Goal: Transaction & Acquisition: Book appointment/travel/reservation

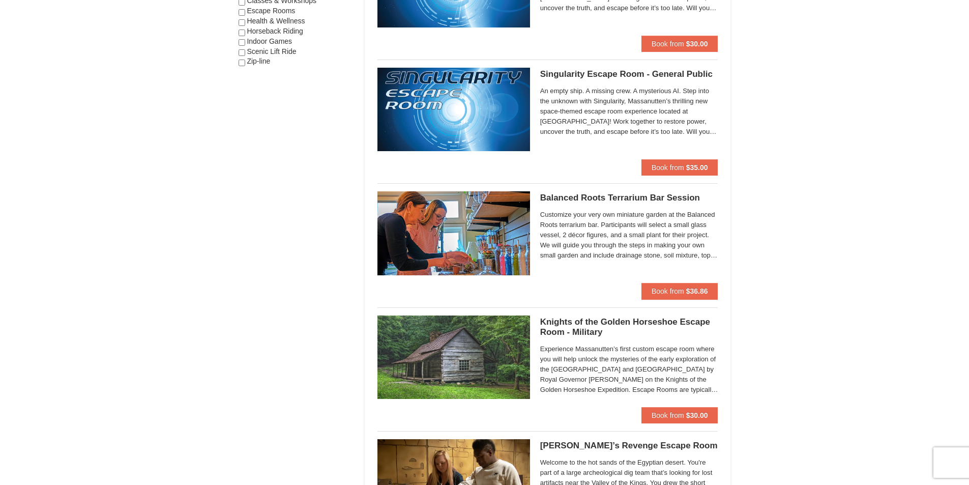
scroll to position [346, 0]
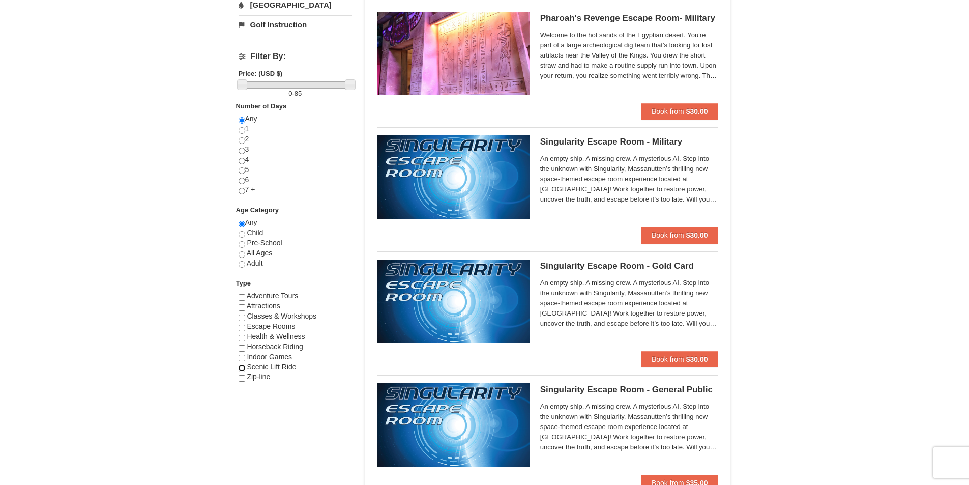
click at [240, 369] on input "checkbox" at bounding box center [242, 368] width 7 height 7
checkbox input "true"
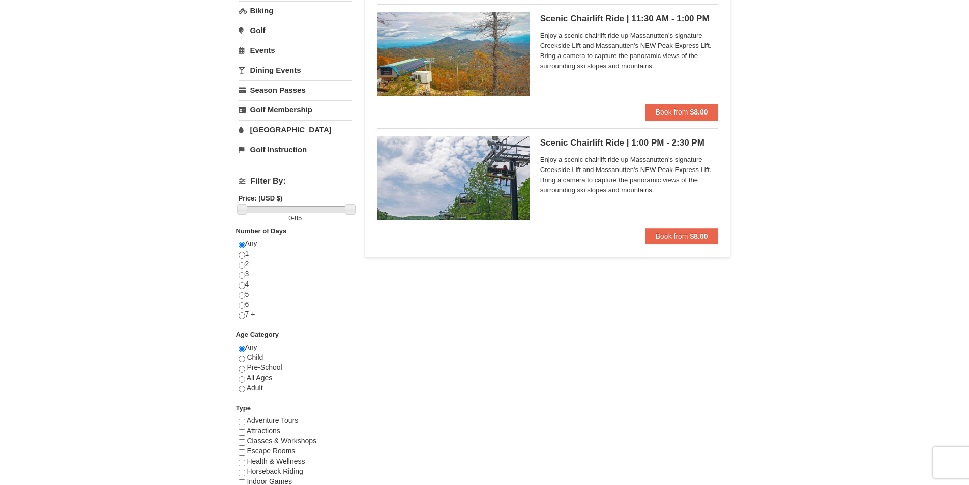
scroll to position [41, 0]
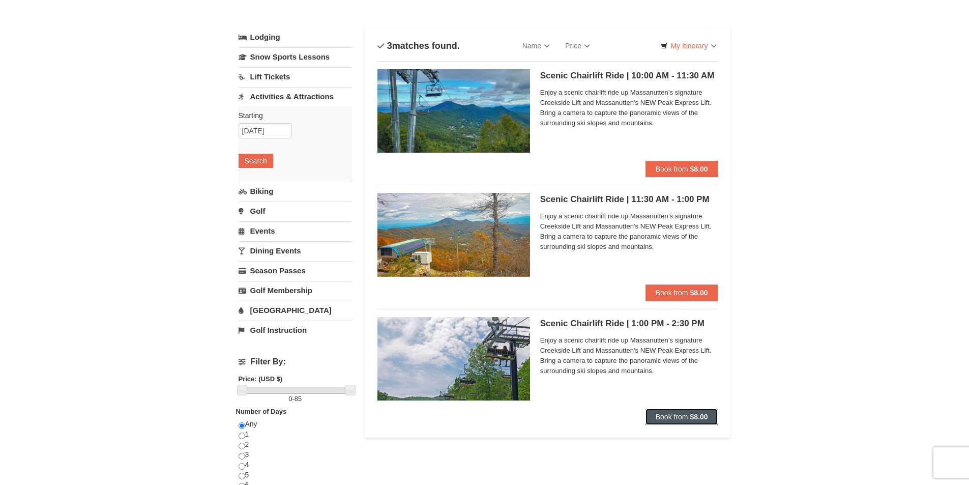
click at [688, 417] on button "Book from $8.00" at bounding box center [681, 416] width 73 height 16
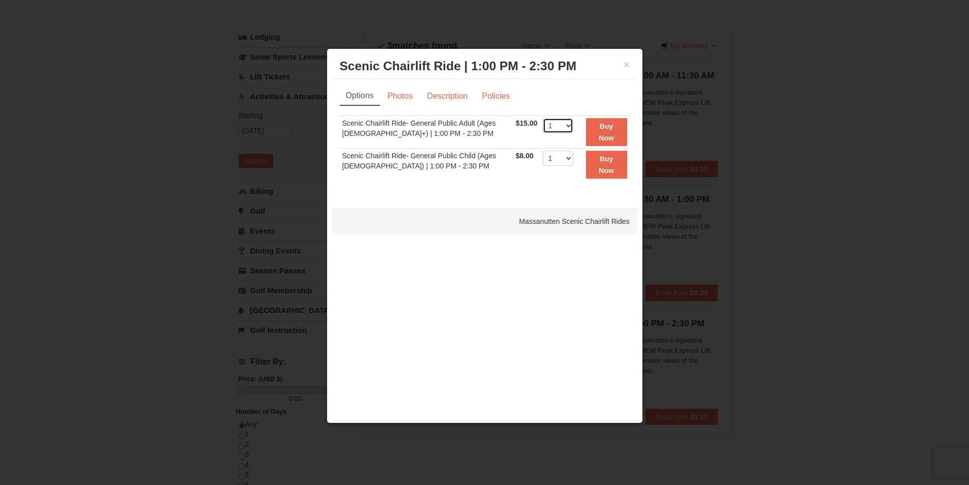
click at [554, 127] on select "1 2 3 4 5 6 7 8 9 10 11 12 13 14 15 16 17 18 19 20 21 22" at bounding box center [558, 125] width 31 height 15
select select "2"
click at [543, 118] on select "1 2 3 4 5 6 7 8 9 10 11 12 13 14 15 16 17 18 19 20 21 22" at bounding box center [558, 125] width 31 height 15
click at [406, 101] on link "Photos" at bounding box center [400, 95] width 39 height 19
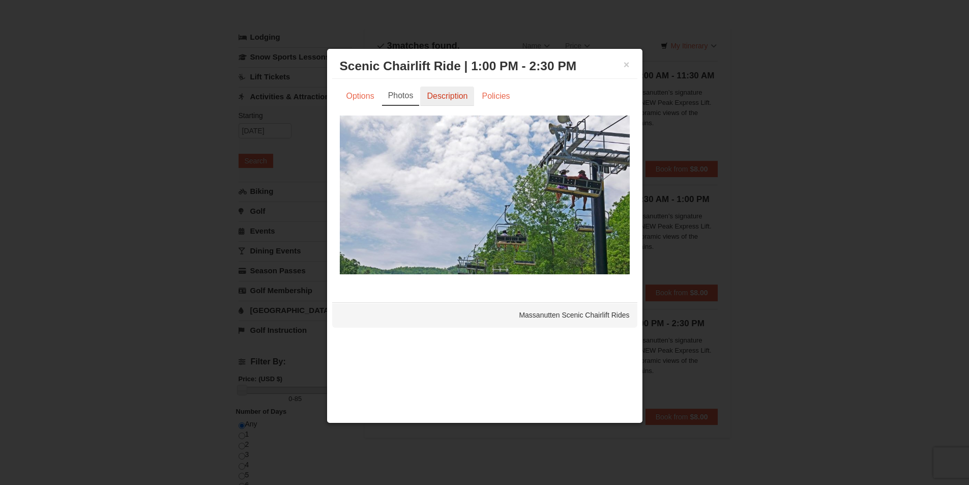
click at [450, 102] on link "Description" at bounding box center [447, 95] width 54 height 19
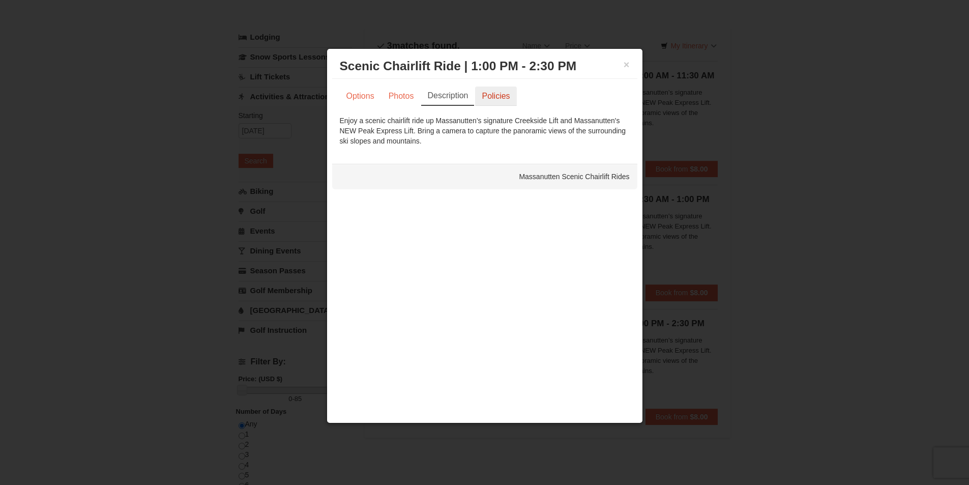
click at [490, 103] on link "Policies" at bounding box center [495, 95] width 41 height 19
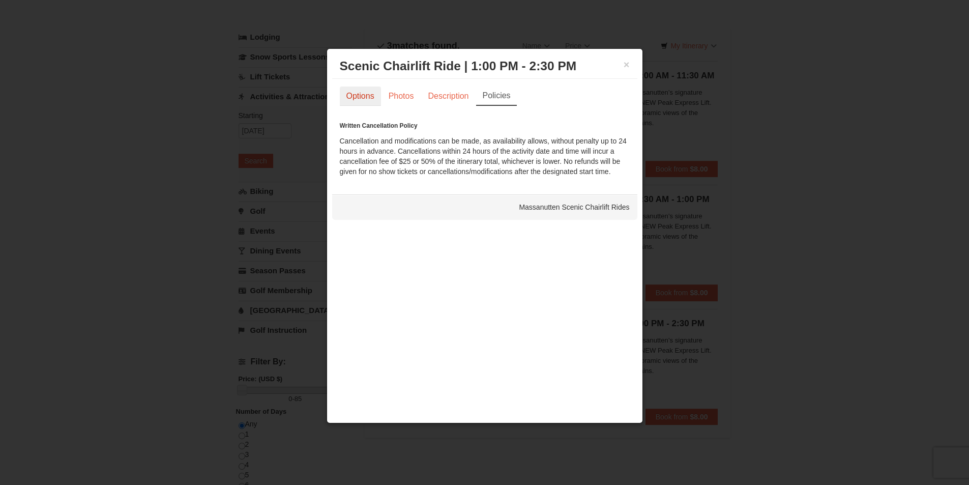
click at [367, 98] on link "Options" at bounding box center [360, 95] width 41 height 19
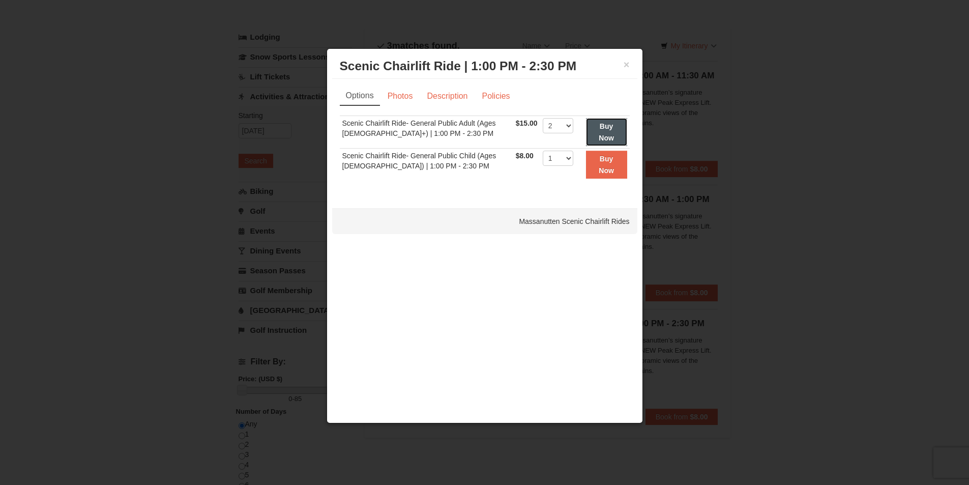
click at [602, 132] on button "Buy Now" at bounding box center [606, 132] width 41 height 28
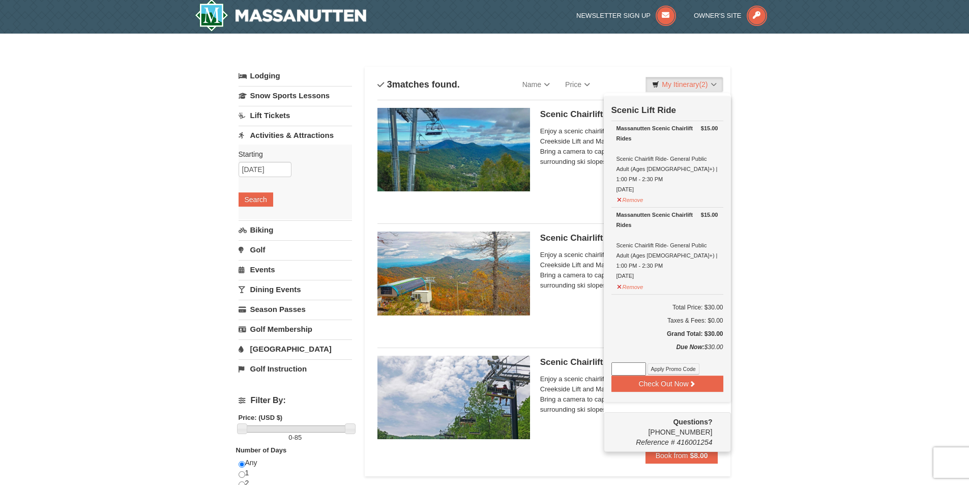
scroll to position [3, 0]
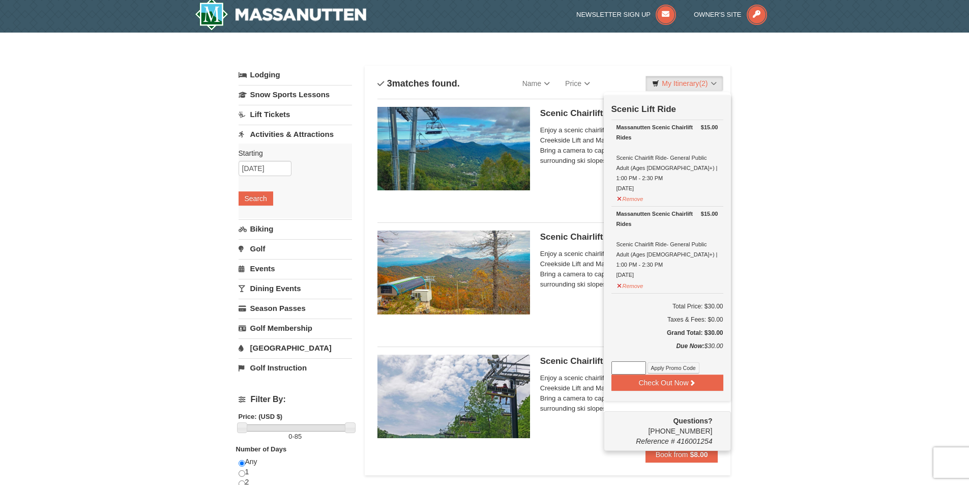
click at [783, 252] on div "× Categories List Filter My Itinerary (2) Check Out Now Scenic Lift Ride $15.00…" at bounding box center [484, 404] width 969 height 743
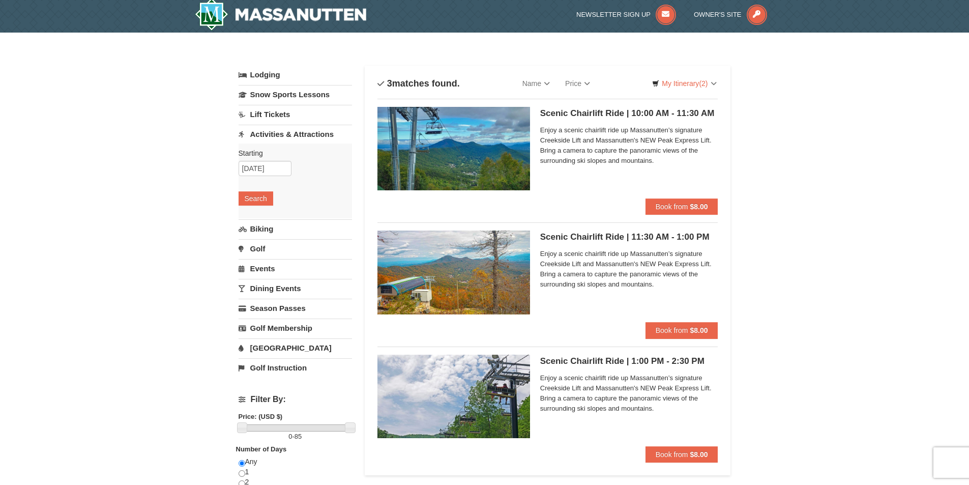
drag, startPoint x: 614, startPoint y: 359, endPoint x: 546, endPoint y: 358, distance: 67.7
click at [546, 358] on h5 "Scenic Chairlift Ride | 1:00 PM - 2:30 PM Massanutten Scenic Chairlift Rides" at bounding box center [629, 361] width 178 height 10
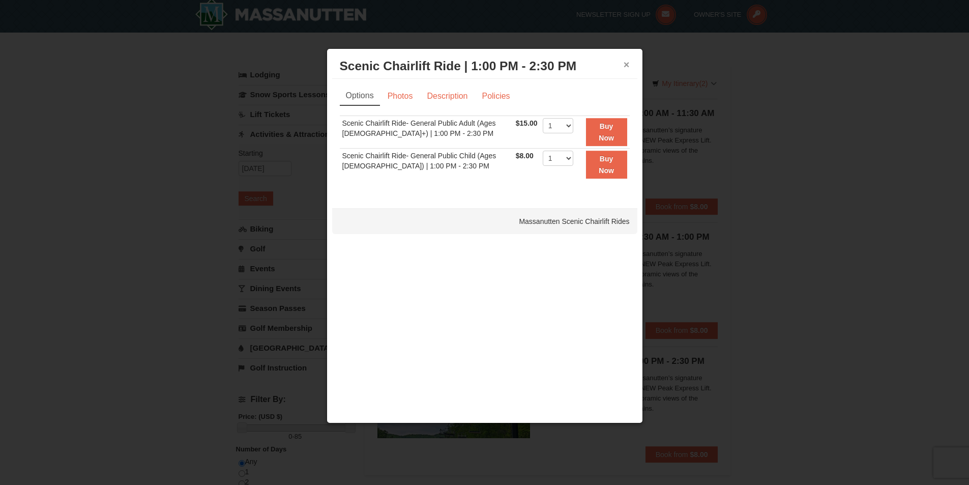
click at [626, 64] on button "×" at bounding box center [627, 65] width 6 height 10
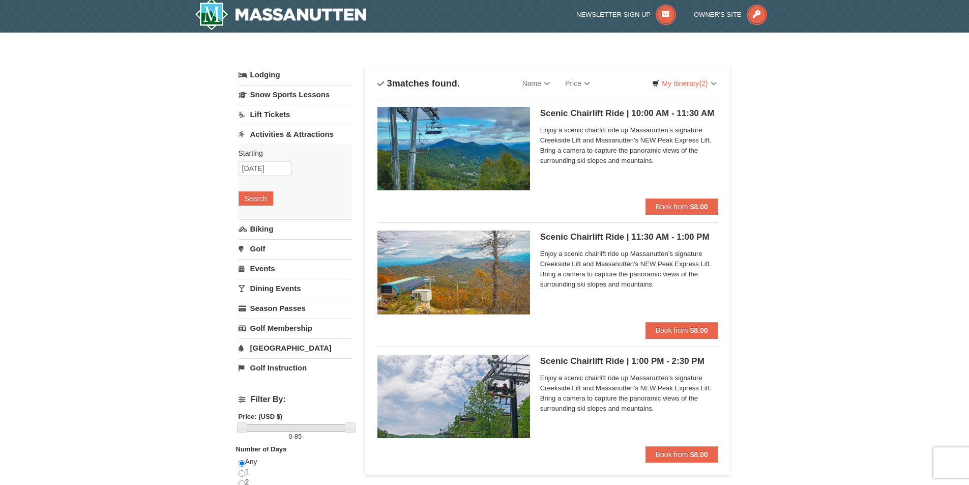
click at [786, 260] on div "× Categories List Filter My Itinerary (2) Check Out Now Scenic Lift Ride $15.00…" at bounding box center [484, 404] width 969 height 743
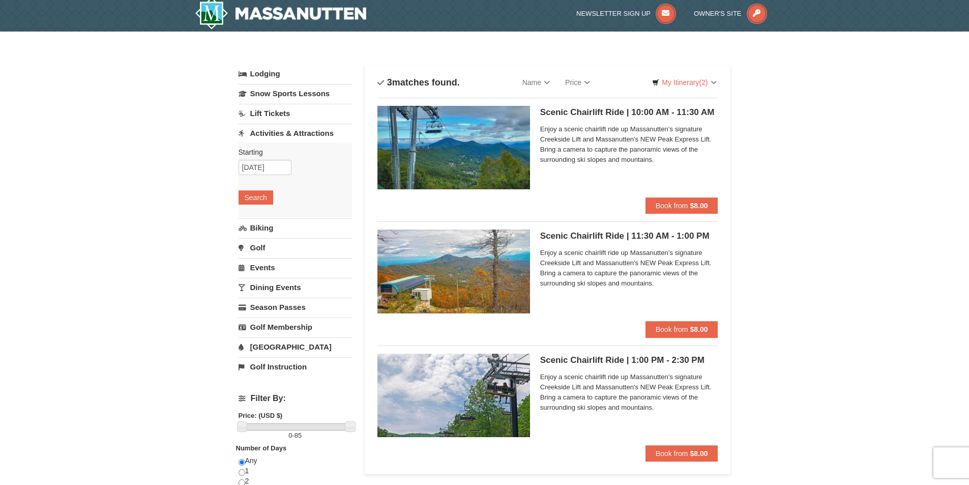
scroll to position [0, 0]
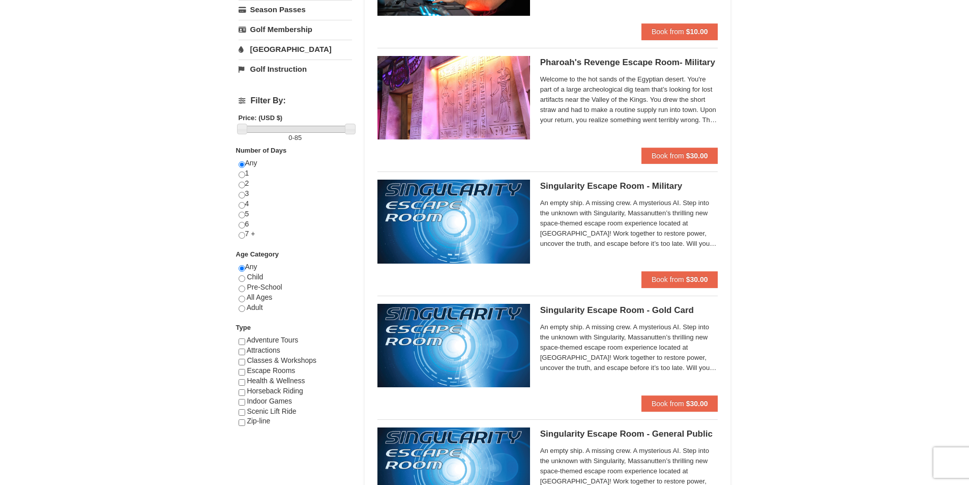
scroll to position [305, 0]
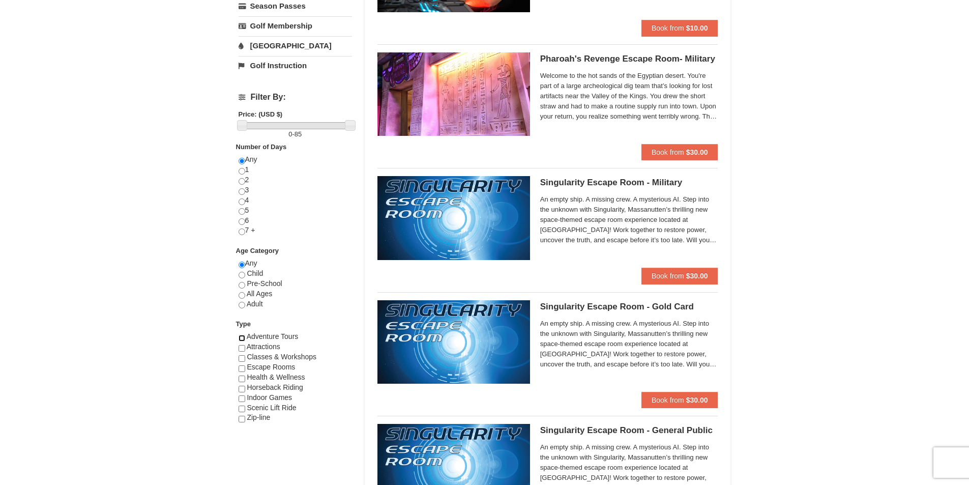
click at [240, 336] on input "checkbox" at bounding box center [242, 338] width 7 height 7
checkbox input "true"
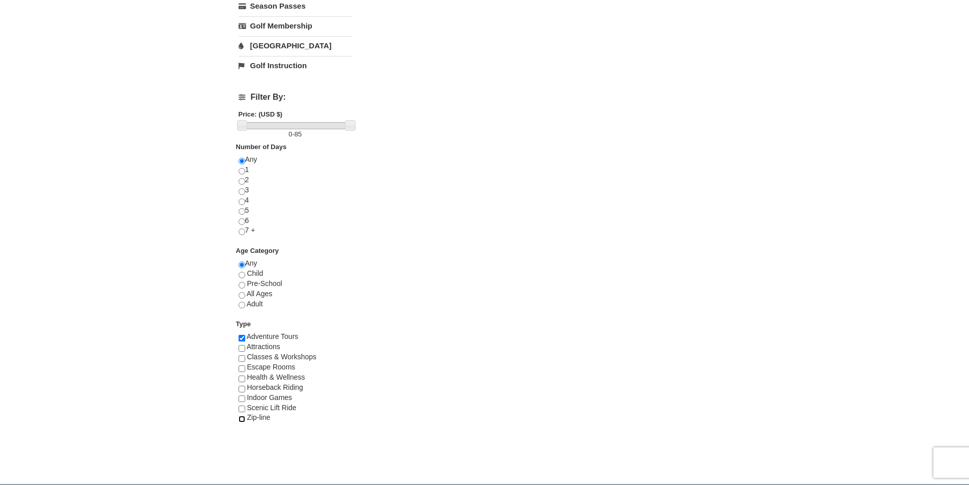
click at [242, 416] on input "checkbox" at bounding box center [242, 419] width 7 height 7
checkbox input "true"
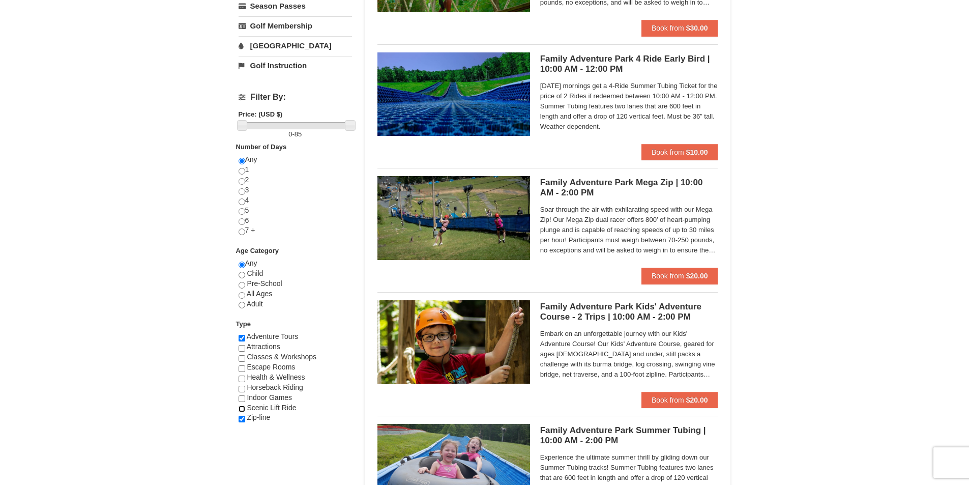
click at [242, 408] on input "checkbox" at bounding box center [242, 408] width 7 height 7
checkbox input "true"
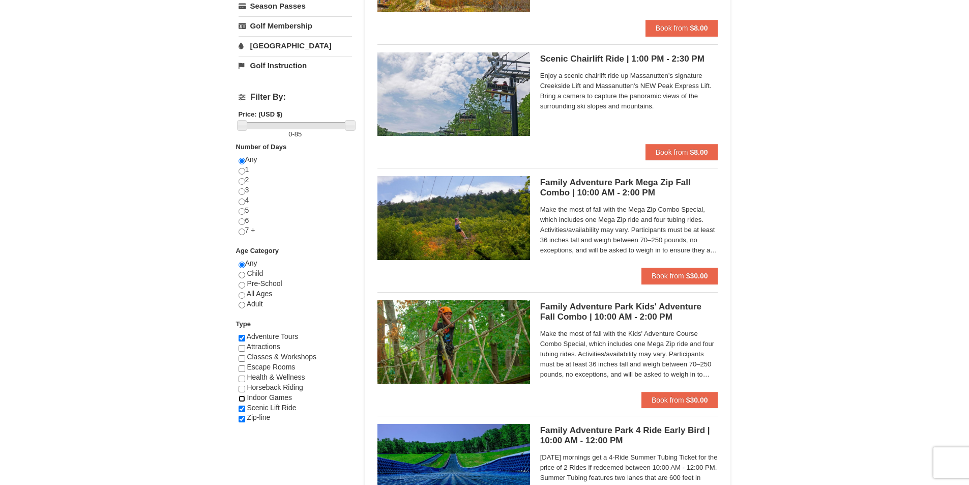
click at [243, 397] on input "checkbox" at bounding box center [242, 398] width 7 height 7
checkbox input "true"
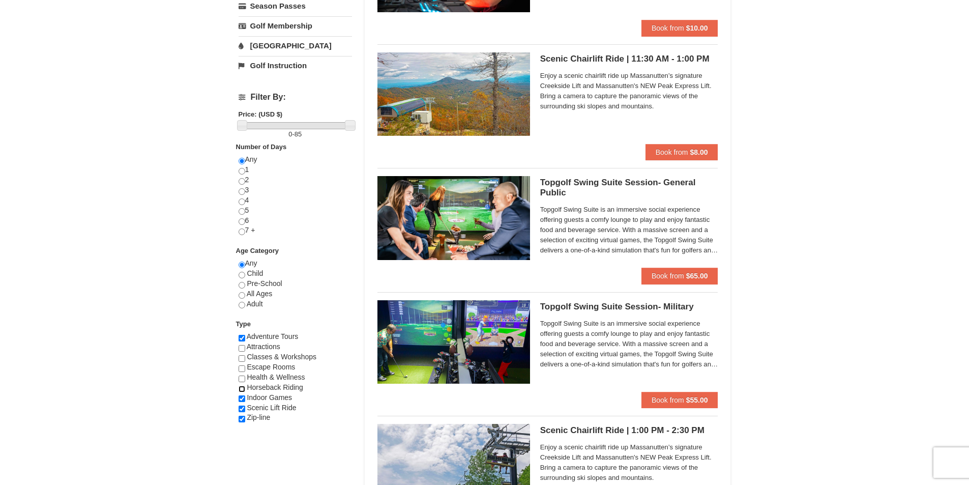
click at [242, 389] on input "checkbox" at bounding box center [242, 389] width 7 height 7
checkbox input "true"
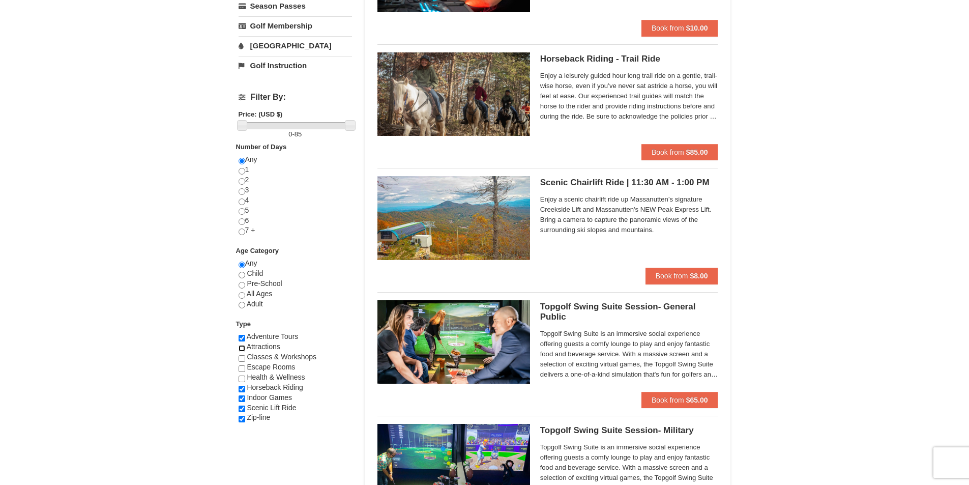
click at [239, 349] on input "checkbox" at bounding box center [242, 348] width 7 height 7
checkbox input "true"
click at [244, 360] on input "checkbox" at bounding box center [242, 358] width 7 height 7
checkbox input "true"
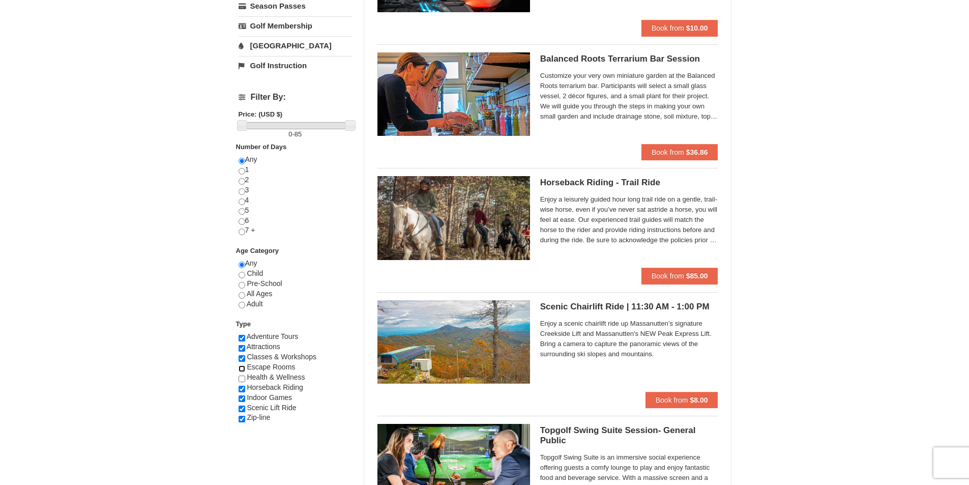
click at [244, 367] on input "checkbox" at bounding box center [242, 368] width 7 height 7
checkbox input "true"
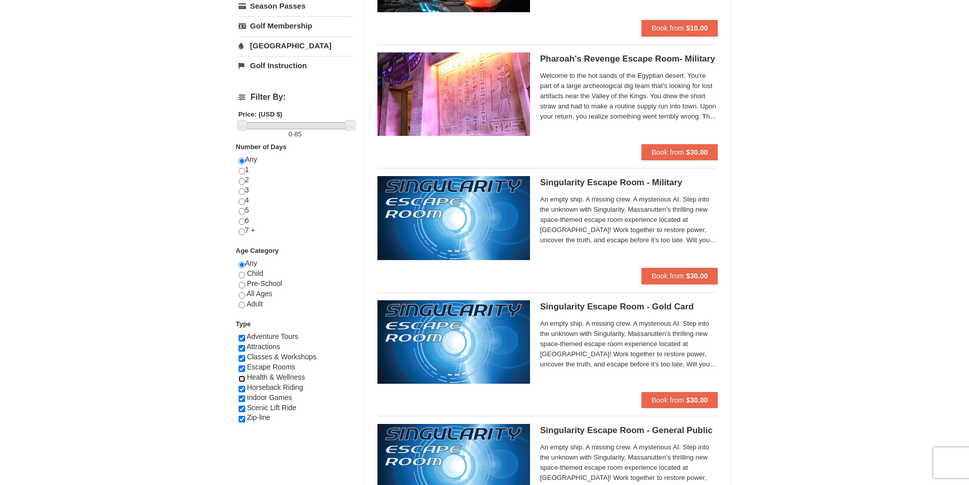
click at [244, 379] on input "checkbox" at bounding box center [242, 378] width 7 height 7
checkbox input "true"
click at [244, 305] on input "radio" at bounding box center [242, 305] width 7 height 7
radio input "true"
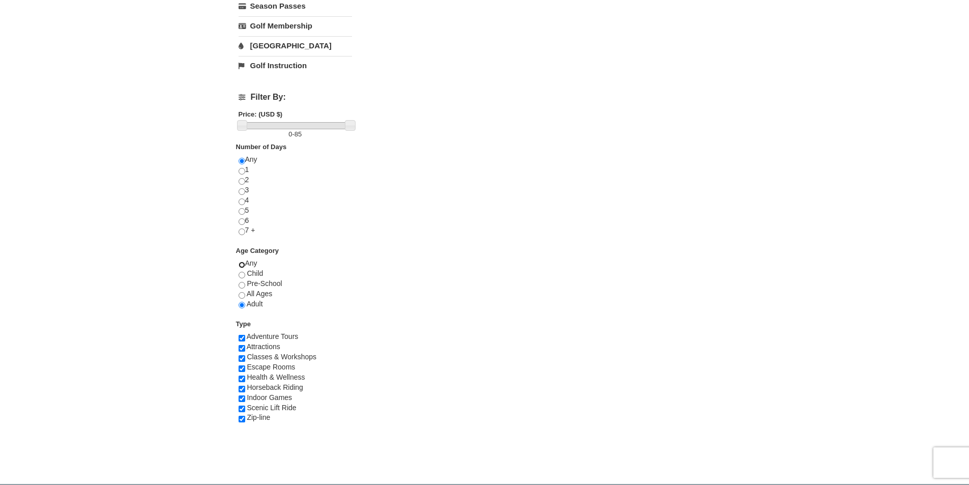
click at [241, 263] on input "radio" at bounding box center [242, 264] width 7 height 7
radio input "true"
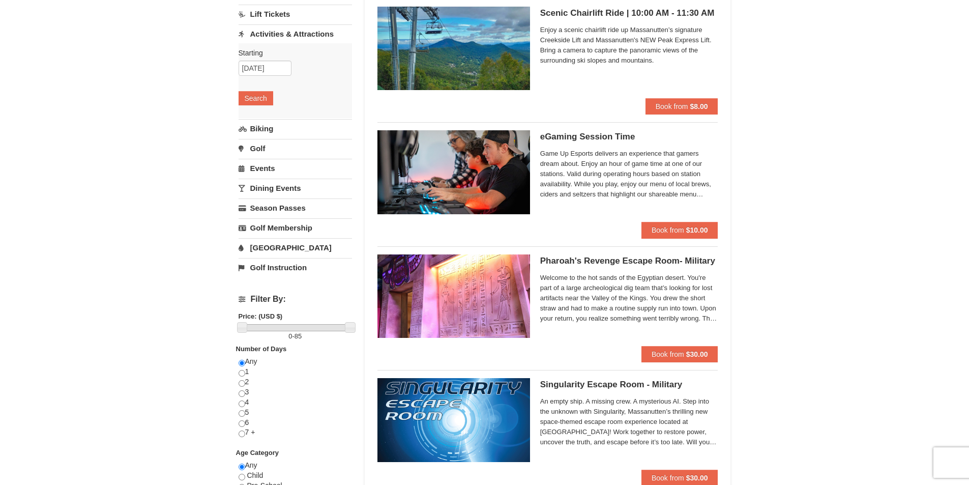
scroll to position [60, 0]
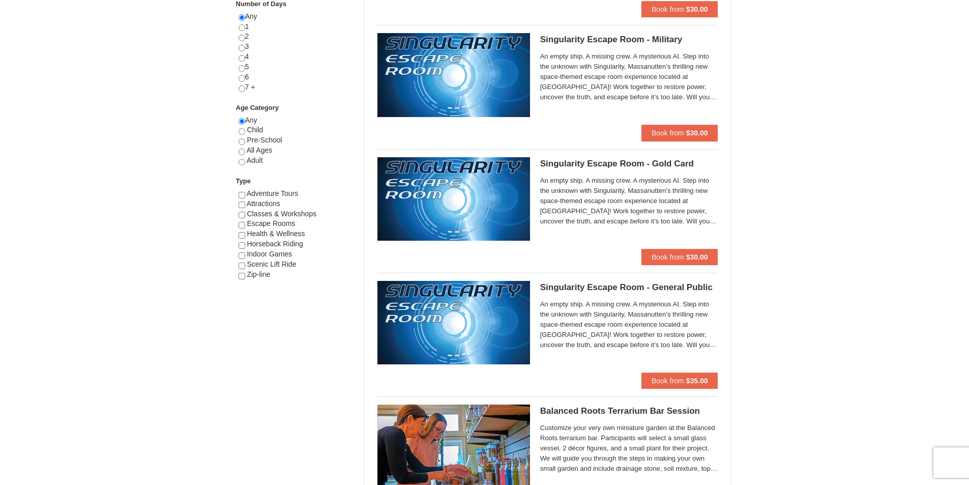
scroll to position [449, 0]
click at [245, 274] on input "checkbox" at bounding box center [242, 275] width 7 height 7
checkbox input "true"
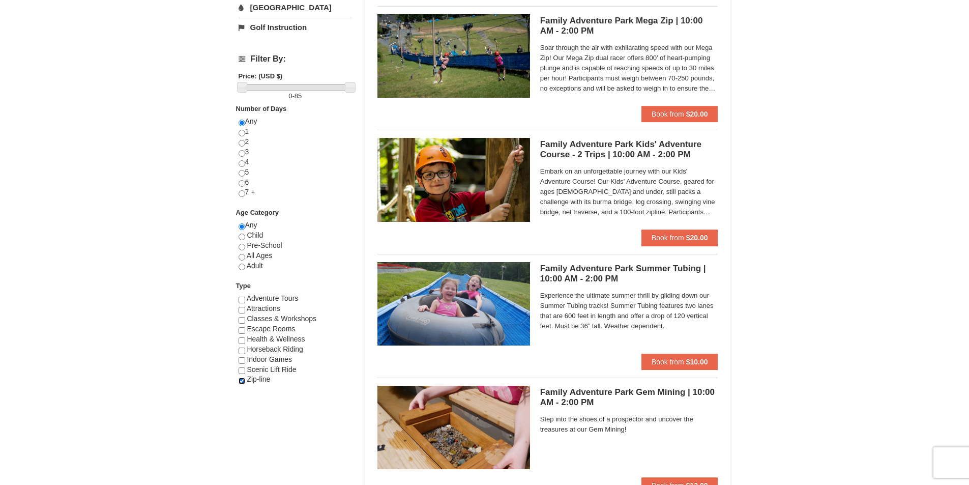
scroll to position [356, 0]
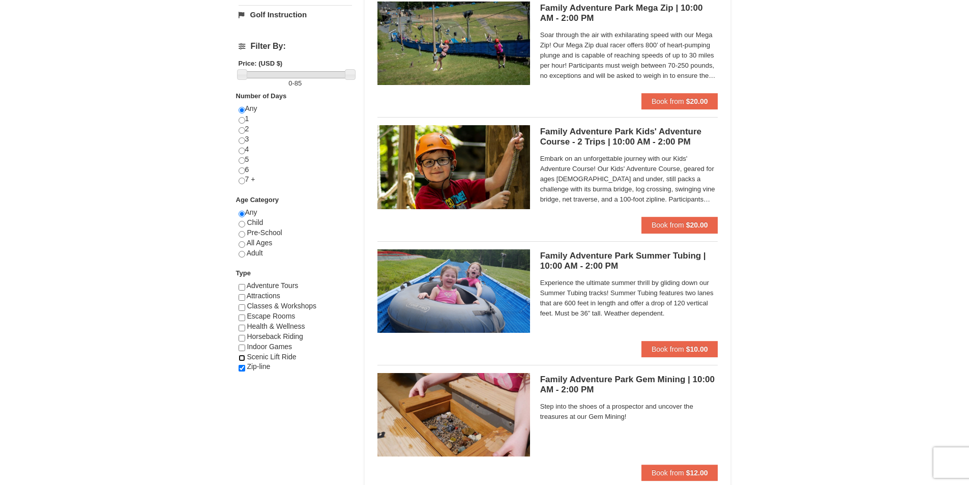
click at [243, 358] on input "checkbox" at bounding box center [242, 358] width 7 height 7
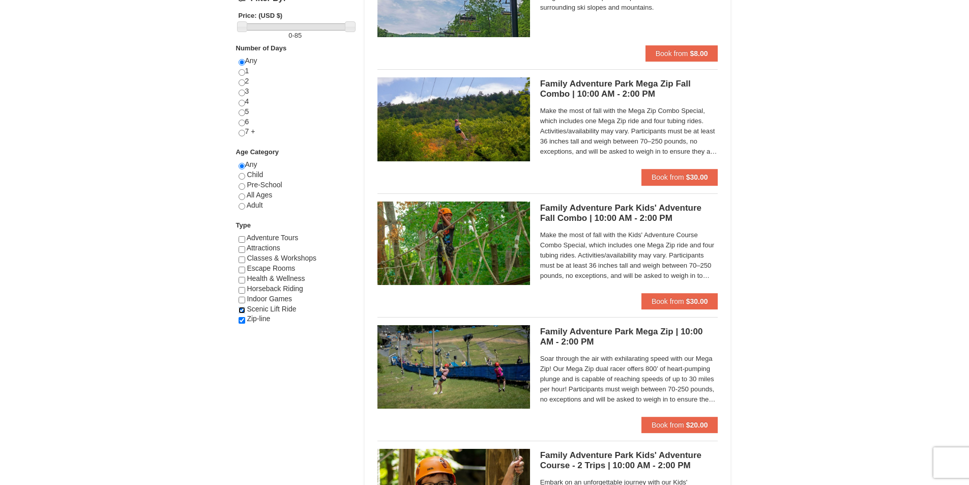
scroll to position [407, 0]
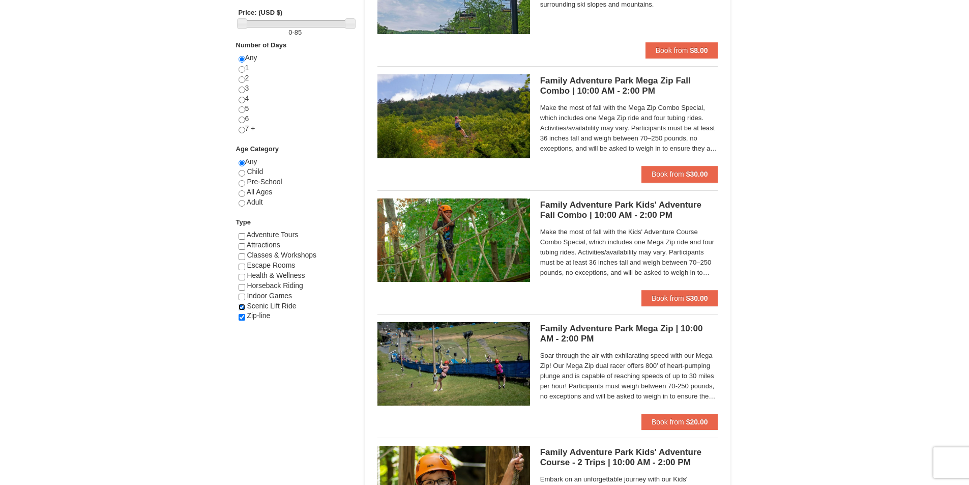
click at [241, 307] on input "checkbox" at bounding box center [242, 307] width 7 height 7
checkbox input "false"
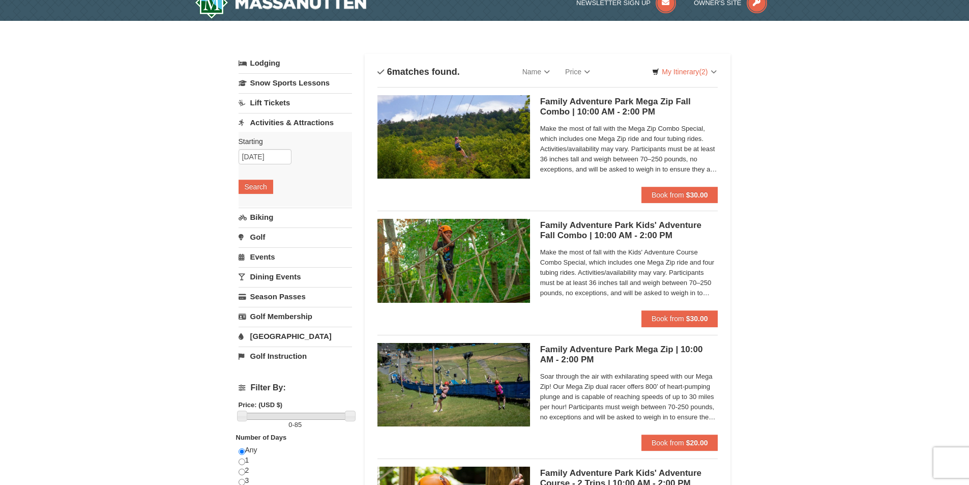
scroll to position [0, 0]
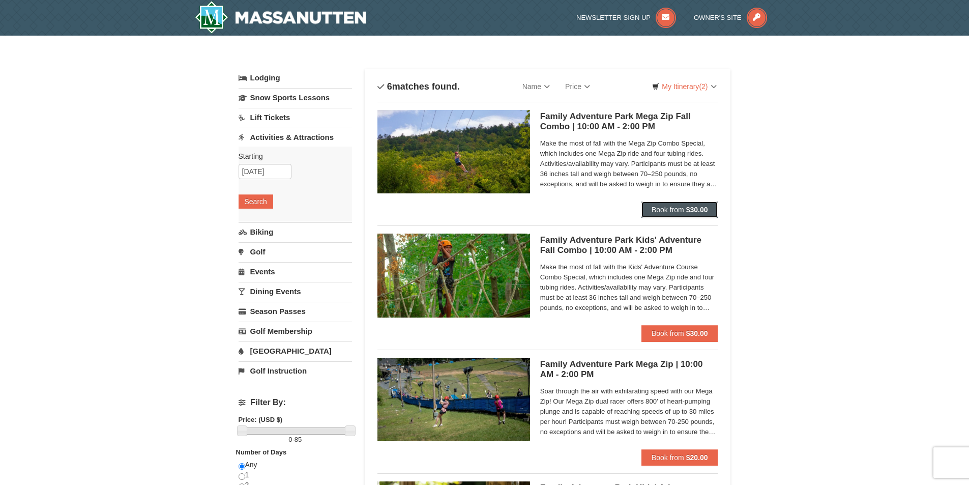
click at [668, 209] on span "Book from" at bounding box center [668, 209] width 33 height 8
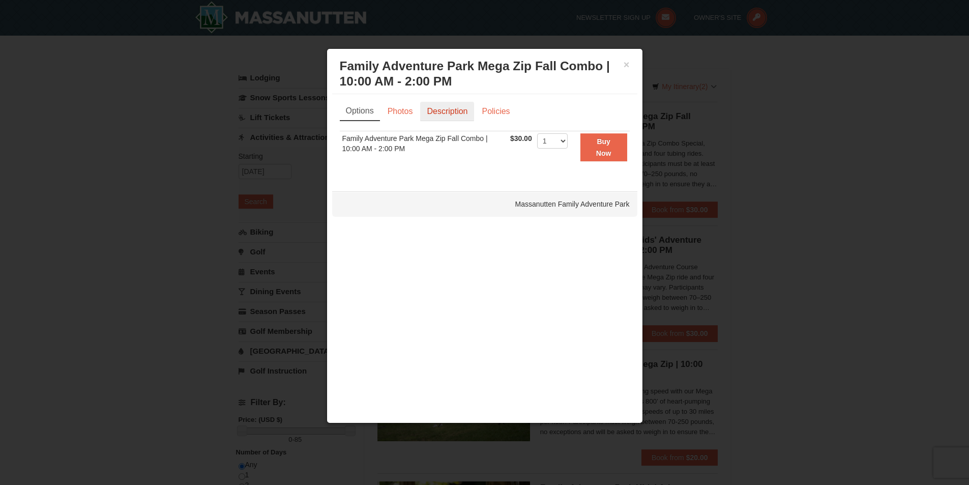
click at [444, 115] on link "Description" at bounding box center [447, 111] width 54 height 19
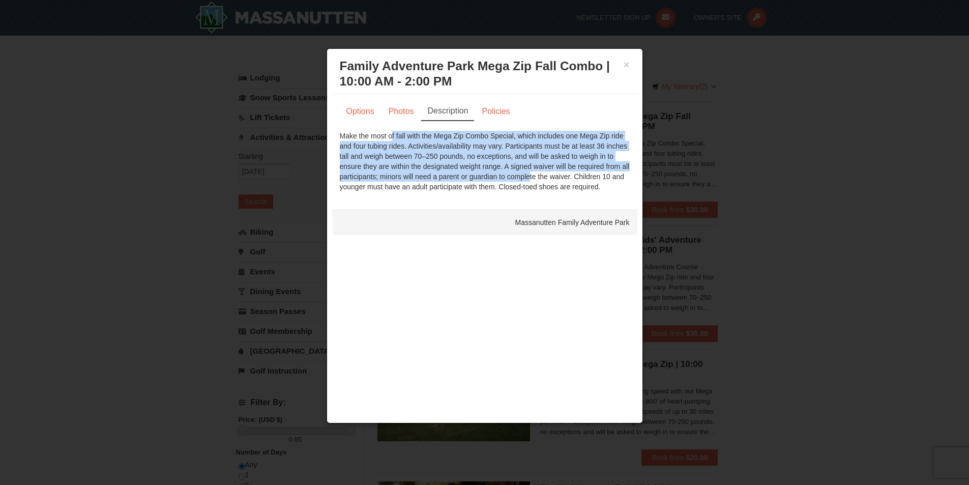
drag, startPoint x: 350, startPoint y: 137, endPoint x: 487, endPoint y: 180, distance: 143.7
click at [487, 180] on div "Make the most of fall with the Mega Zip Combo Special, which includes one Mega …" at bounding box center [485, 161] width 290 height 61
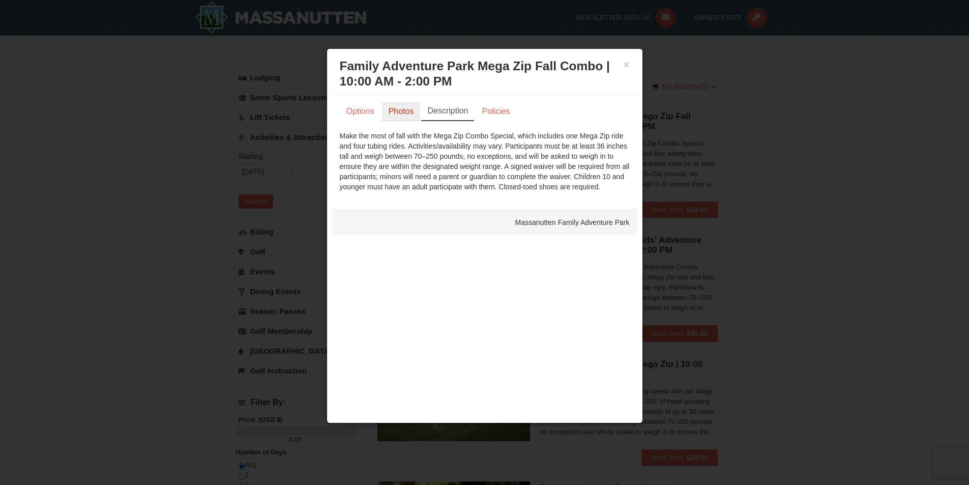
click at [409, 117] on link "Photos" at bounding box center [401, 111] width 39 height 19
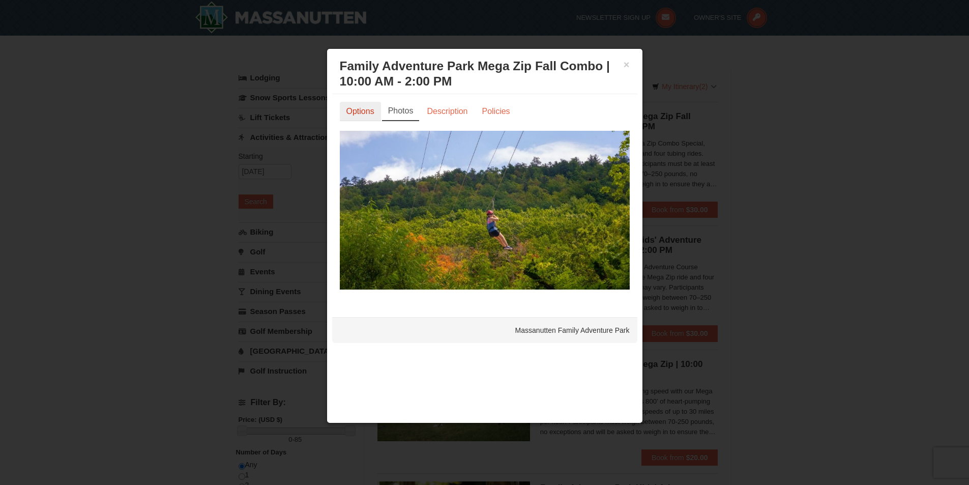
click at [360, 114] on link "Options" at bounding box center [360, 111] width 41 height 19
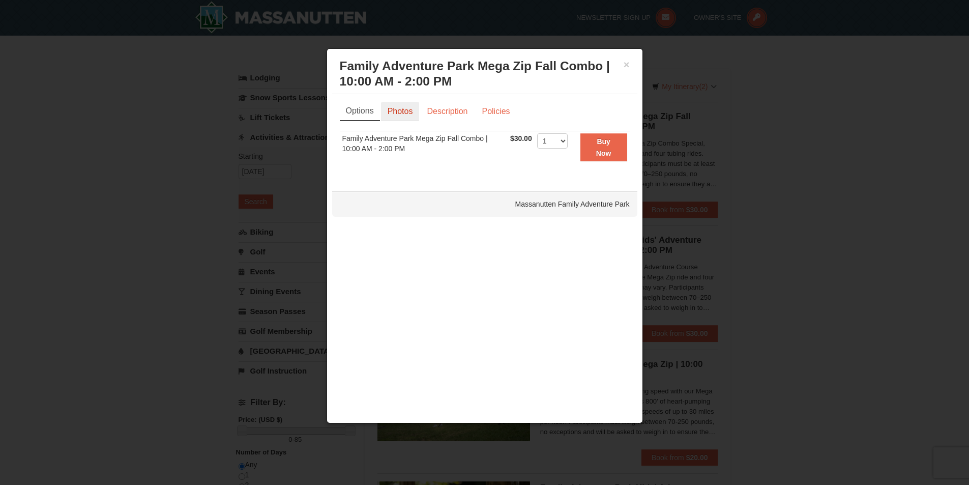
click at [399, 110] on link "Photos" at bounding box center [400, 111] width 39 height 19
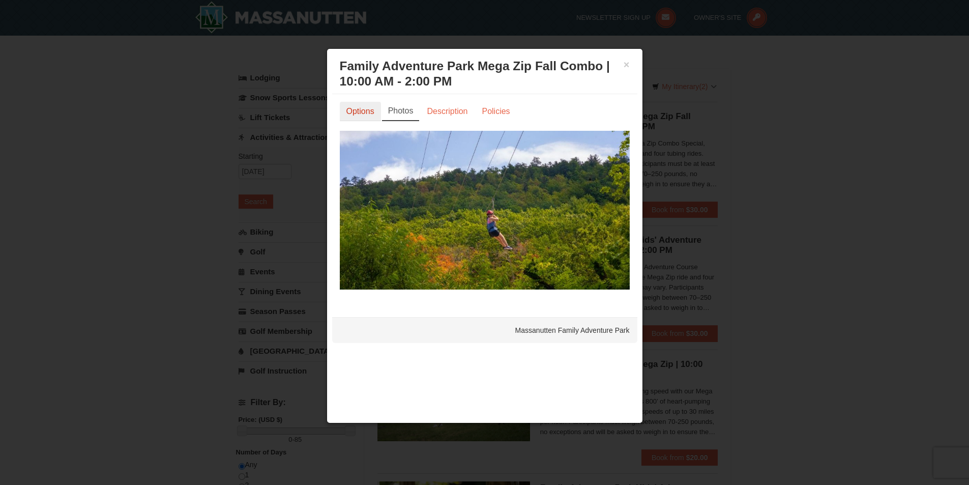
click at [364, 115] on link "Options" at bounding box center [360, 111] width 41 height 19
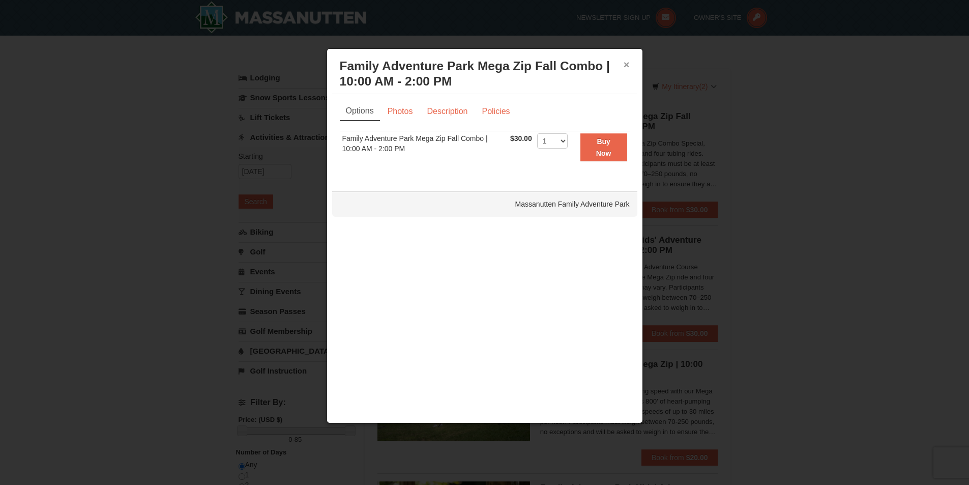
click at [629, 60] on button "×" at bounding box center [627, 65] width 6 height 10
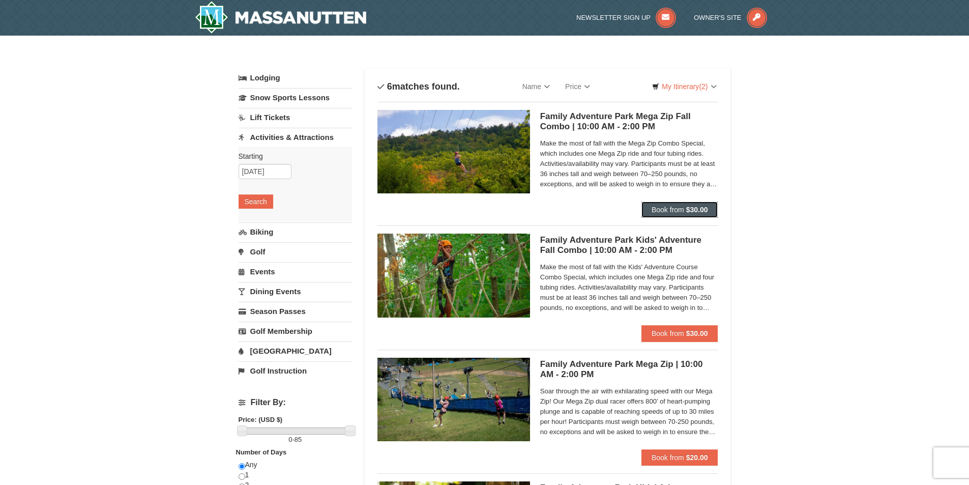
click at [691, 204] on button "Book from $30.00" at bounding box center [679, 209] width 77 height 16
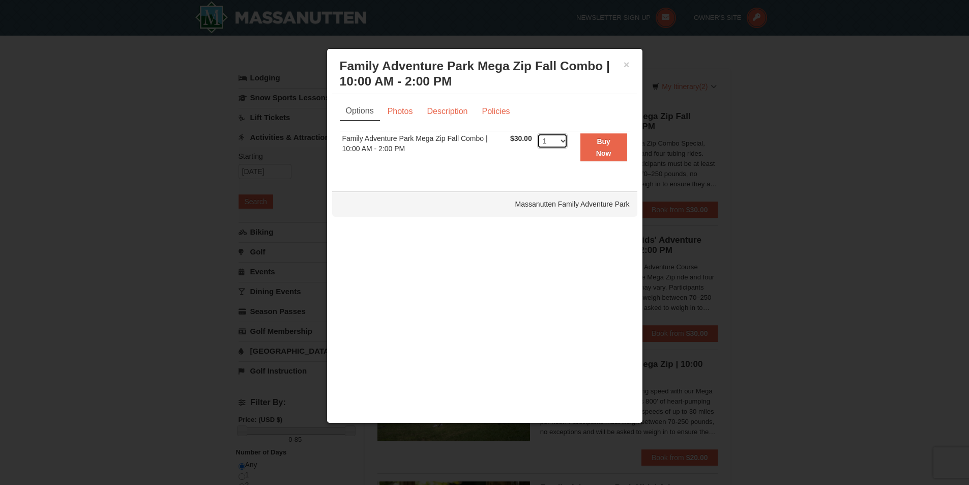
click at [552, 140] on select "1 2 3 4 5 6 7 8 9 10 11 12 13 14 15 16 17 18 19 20 21 22 23 24 25 26 27 28 29 3…" at bounding box center [552, 140] width 31 height 15
click at [537, 133] on select "1 2 3 4 5 6 7 8 9 10 11 12 13 14 15 16 17 18 19 20 21 22 23 24 25 26 27 28 29 3…" at bounding box center [552, 140] width 31 height 15
click at [555, 144] on select "1 2 3 4 5 6 7 8 9 10 11 12 13 14 15 16 17 18 19 20 21 22 23 24 25 26 27 28 29 3…" at bounding box center [552, 140] width 31 height 15
select select "6"
click at [537, 133] on select "1 2 3 4 5 6 7 8 9 10 11 12 13 14 15 16 17 18 19 20 21 22 23 24 25 26 27 28 29 3…" at bounding box center [552, 140] width 31 height 15
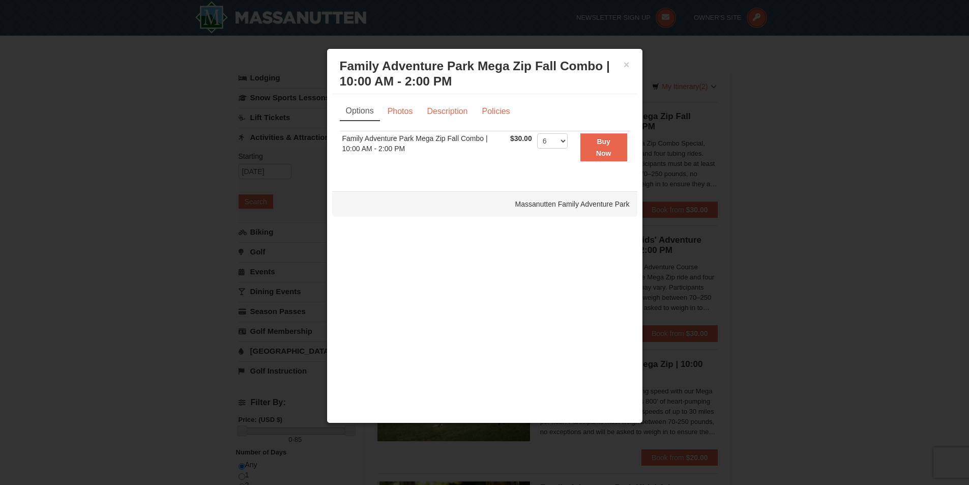
click at [516, 180] on div "Options Photos Description Policies Sorry, no matches found. Please remove some…" at bounding box center [484, 137] width 305 height 87
click at [401, 117] on link "Photos" at bounding box center [400, 111] width 39 height 19
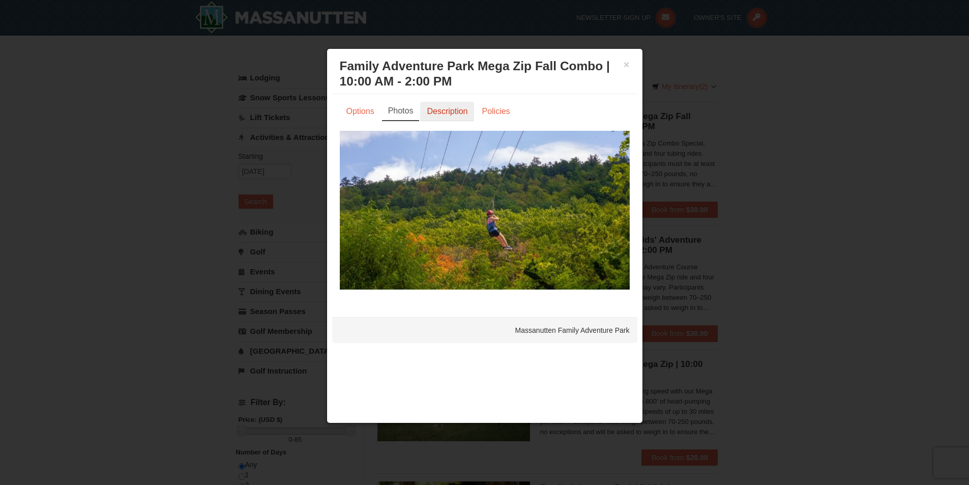
click at [430, 114] on link "Description" at bounding box center [447, 111] width 54 height 19
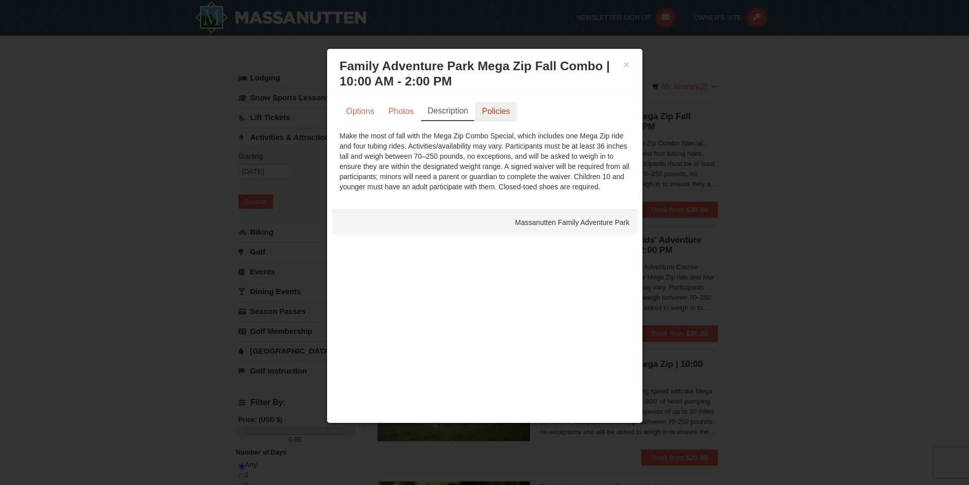
click at [477, 108] on link "Policies" at bounding box center [495, 111] width 41 height 19
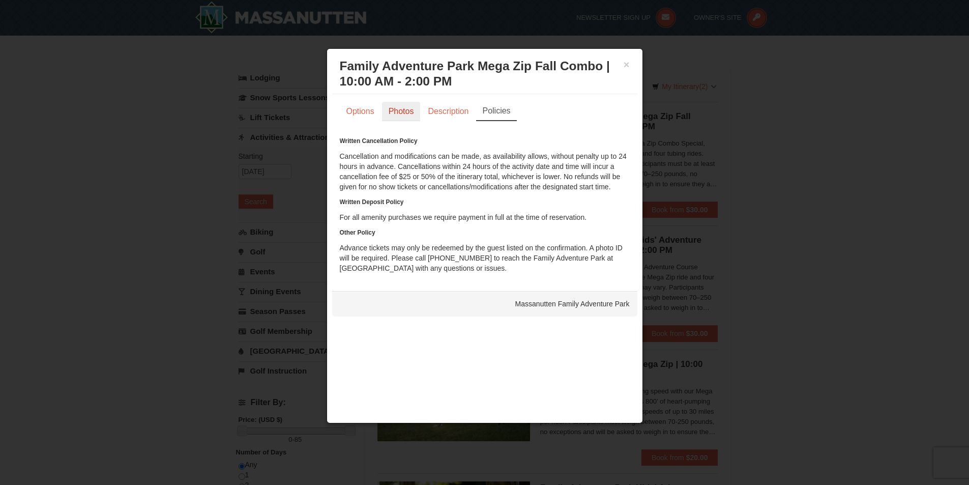
click at [398, 115] on link "Photos" at bounding box center [401, 111] width 39 height 19
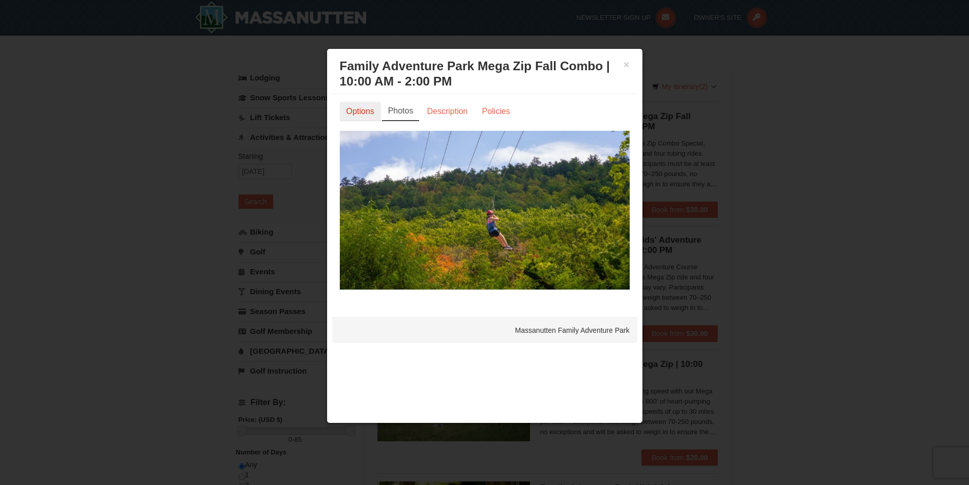
click at [375, 117] on link "Options" at bounding box center [360, 111] width 41 height 19
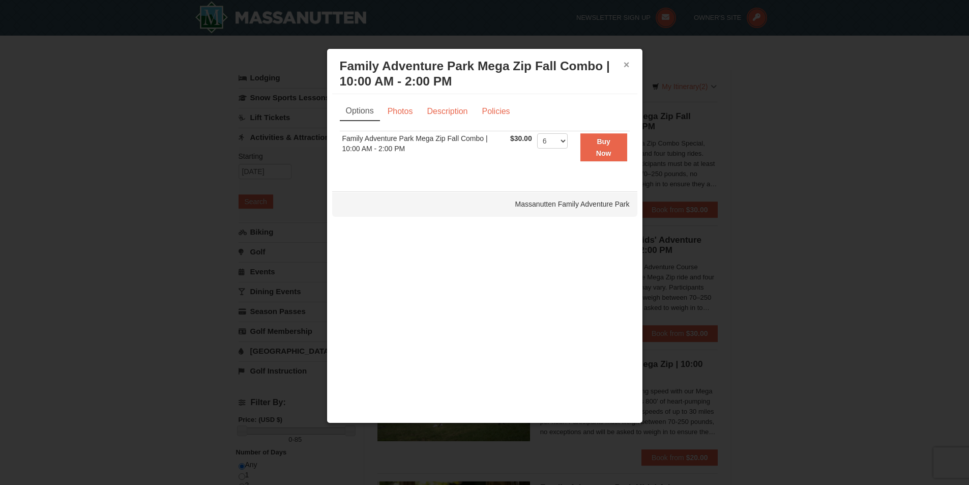
click at [626, 67] on button "×" at bounding box center [627, 65] width 6 height 10
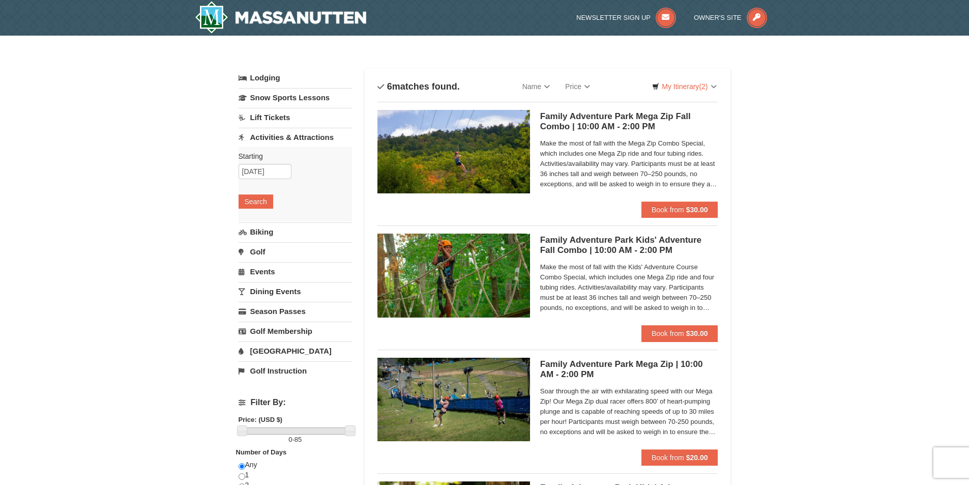
click at [796, 218] on div "× Categories List Filter My Itinerary (2) Check Out Now Scenic Lift Ride $15.00…" at bounding box center [484, 454] width 969 height 837
click at [664, 206] on span "Book from" at bounding box center [668, 209] width 33 height 8
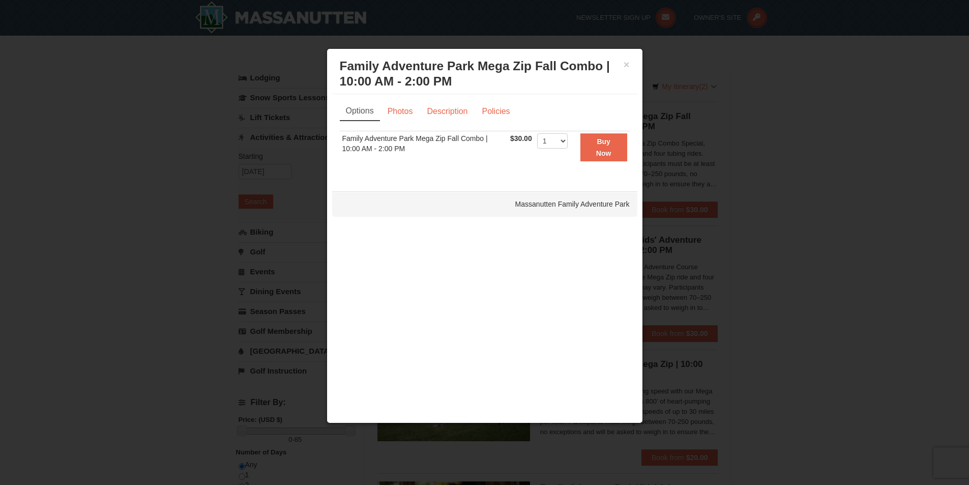
click at [630, 62] on div "× Family Adventure Park Mega Zip Fall Combo | 10:00 AM - 2:00 PM Massanutten Fa…" at bounding box center [484, 74] width 305 height 40
click at [610, 150] on strong "Buy Now" at bounding box center [603, 146] width 15 height 19
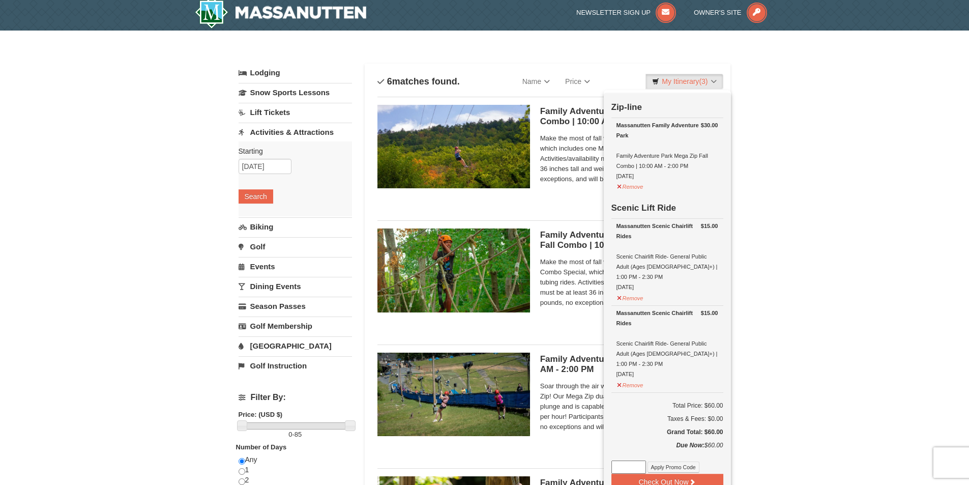
scroll to position [3, 0]
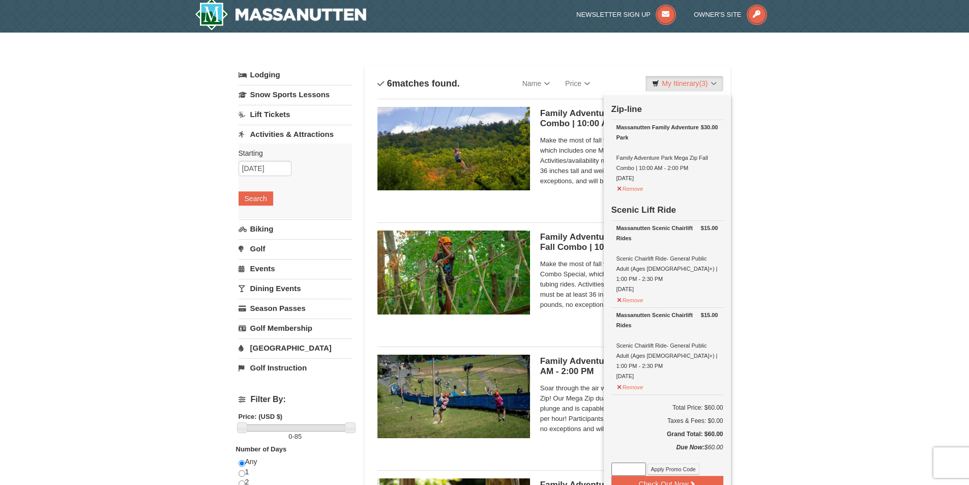
click at [785, 293] on div "× Categories List Filter My Itinerary (3) Check Out Now Zip-line $30.00 Massanu…" at bounding box center [484, 451] width 969 height 837
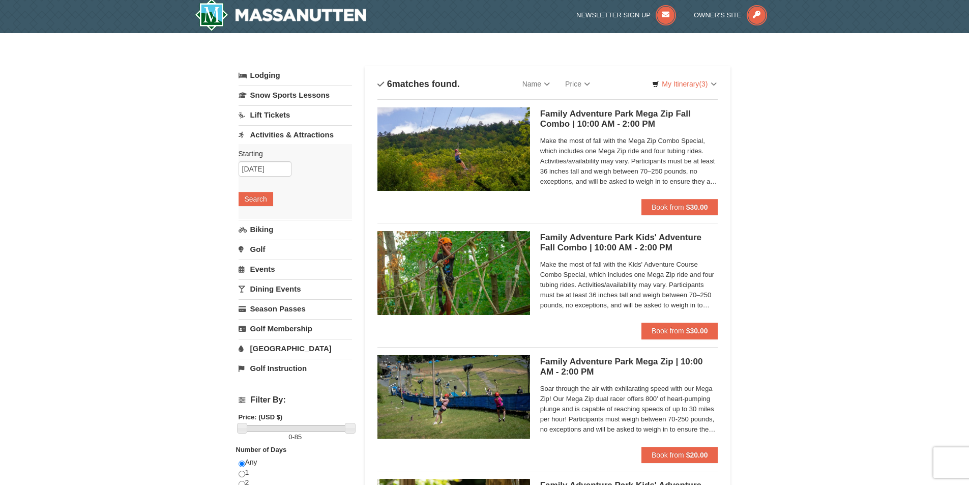
scroll to position [0, 0]
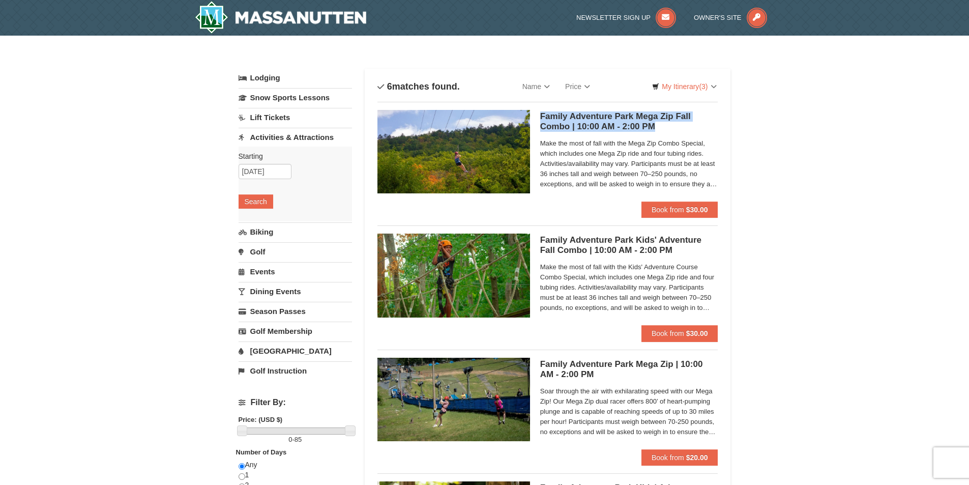
drag, startPoint x: 539, startPoint y: 110, endPoint x: 659, endPoint y: 126, distance: 121.6
click at [659, 126] on div "Family Adventure Park Mega Zip Fall Combo | 10:00 AM - 2:00 PM Massanutten Fami…" at bounding box center [547, 156] width 341 height 92
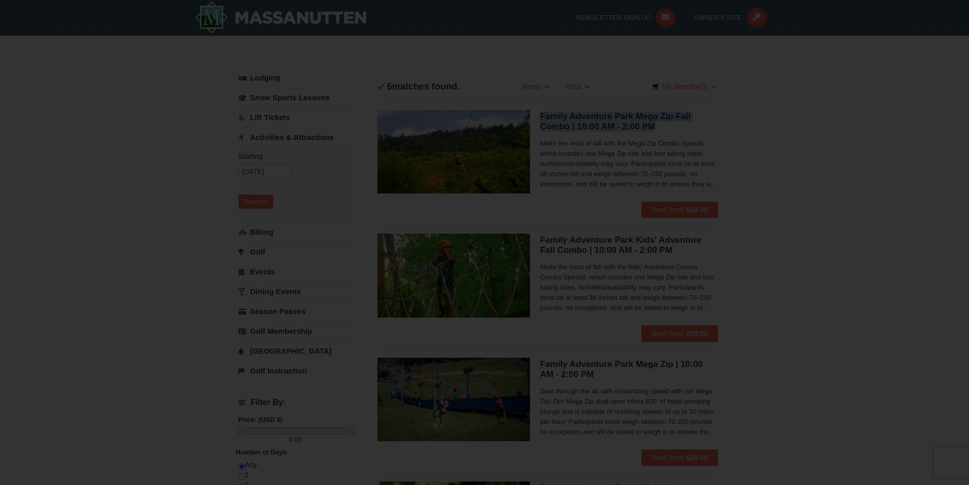
copy h5 "Family Adventure Park Mega Zip Fall Combo | 10:00 AM - 2:00 PM"
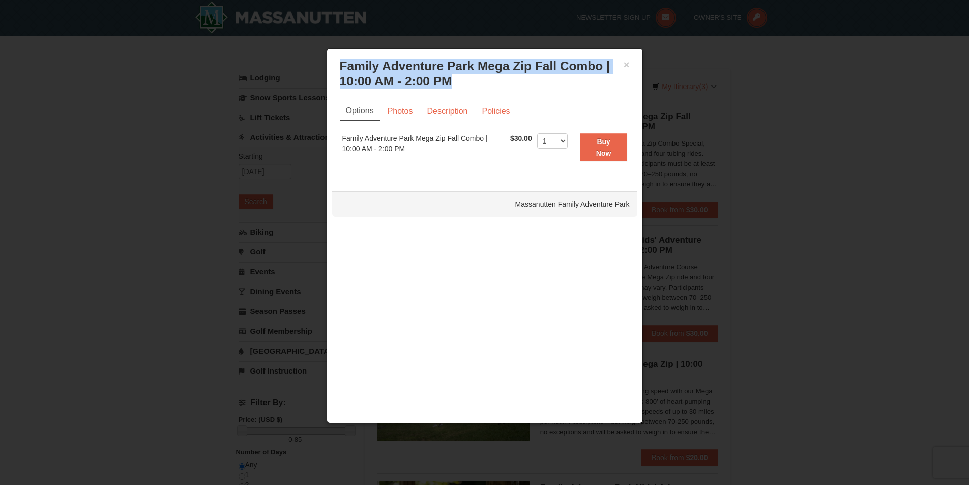
drag, startPoint x: 460, startPoint y: 78, endPoint x: 342, endPoint y: 65, distance: 118.7
click at [342, 65] on h3 "Family Adventure Park Mega Zip Fall Combo | 10:00 AM - 2:00 PM Massanutten Fami…" at bounding box center [485, 73] width 290 height 31
copy h3 "Family Adventure Park Mega Zip Fall Combo | 10:00 AM - 2:00 PM"
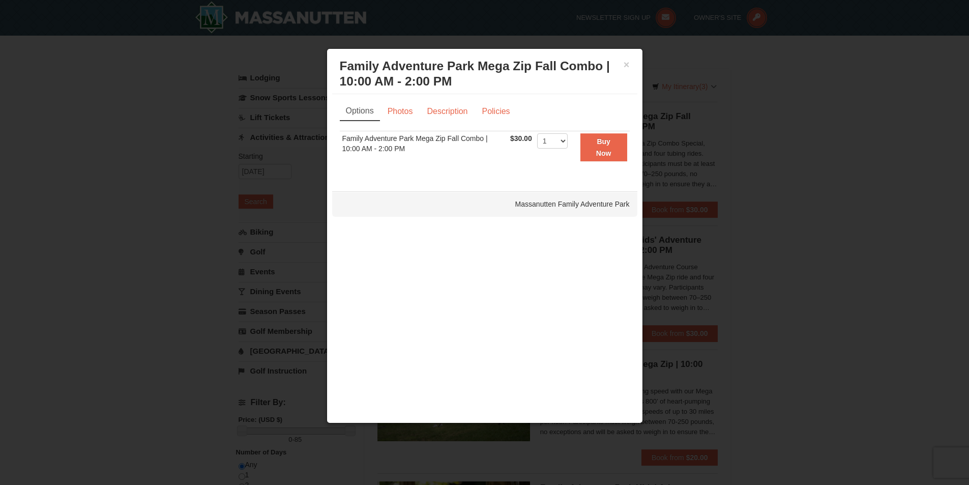
drag, startPoint x: 172, startPoint y: 172, endPoint x: 193, endPoint y: 152, distance: 29.5
click at [172, 172] on div at bounding box center [484, 242] width 969 height 485
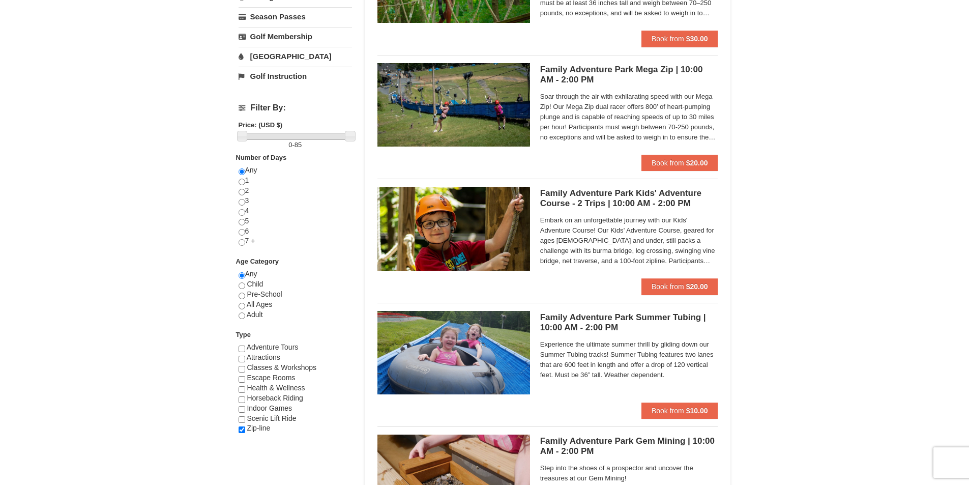
scroll to position [305, 0]
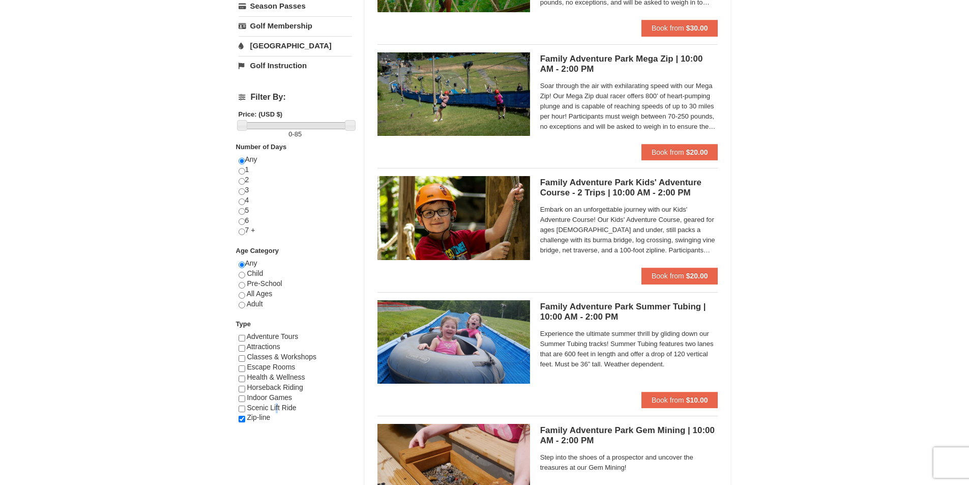
click at [277, 409] on span "Scenic Lift Ride" at bounding box center [271, 407] width 49 height 8
click at [243, 405] on input "checkbox" at bounding box center [242, 408] width 7 height 7
checkbox input "true"
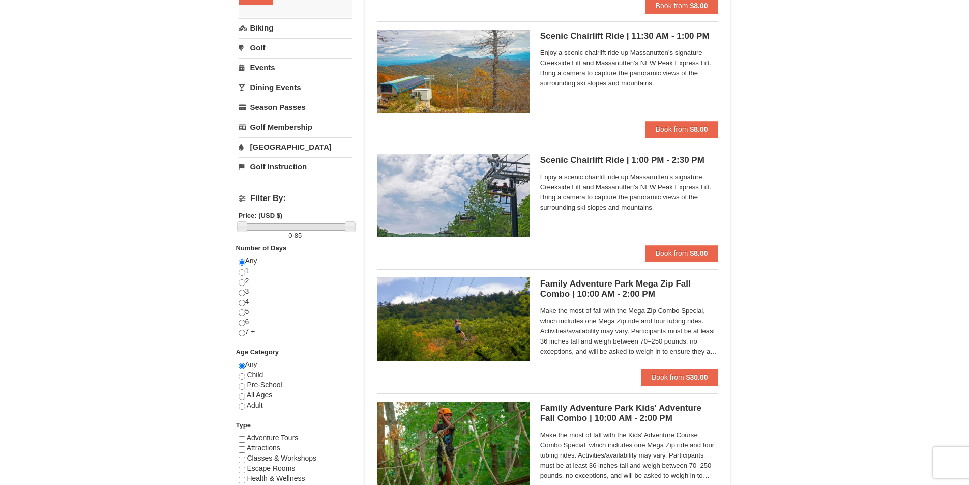
scroll to position [203, 0]
drag, startPoint x: 707, startPoint y: 159, endPoint x: 542, endPoint y: 163, distance: 164.9
click at [542, 163] on h5 "Scenic Chairlift Ride | 1:00 PM - 2:30 PM Massanutten Scenic Chairlift Rides" at bounding box center [629, 161] width 178 height 10
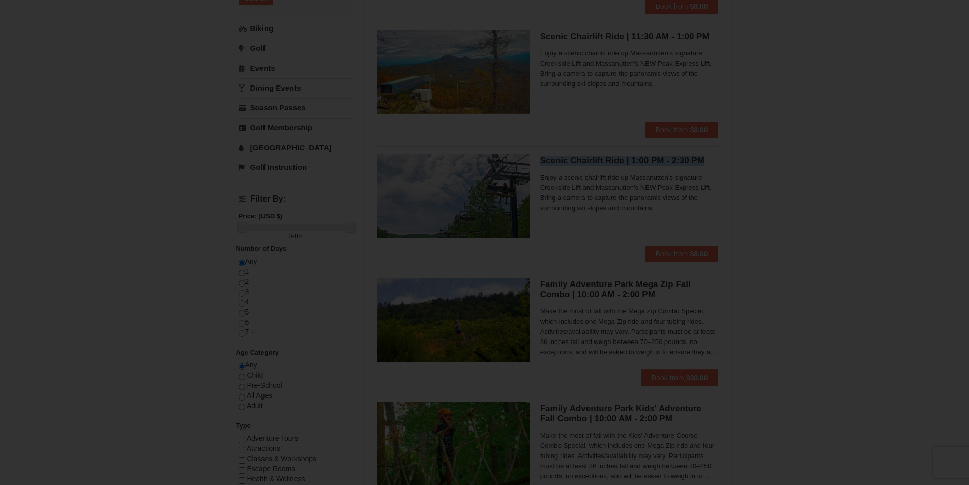
copy h5 "Scenic Chairlift Ride | 1:00 PM - 2:30 PM"
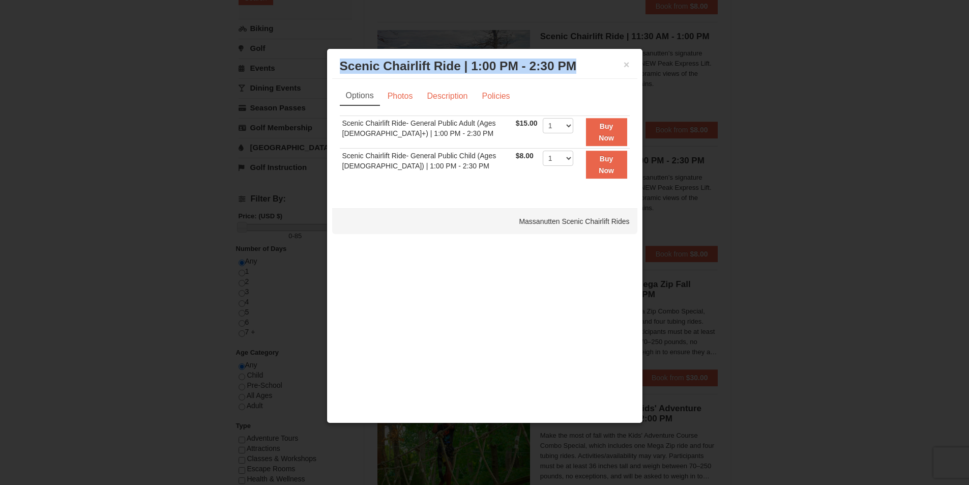
drag, startPoint x: 337, startPoint y: 68, endPoint x: 576, endPoint y: 69, distance: 239.1
click at [576, 69] on div "× Scenic Chairlift Ride | 1:00 PM - 2:30 PM Massanutten Scenic Chairlift Rides" at bounding box center [484, 66] width 305 height 25
copy h3 "Scenic Chairlift Ride | 1:00 PM - 2:30 PM"
click at [628, 63] on button "×" at bounding box center [627, 65] width 6 height 10
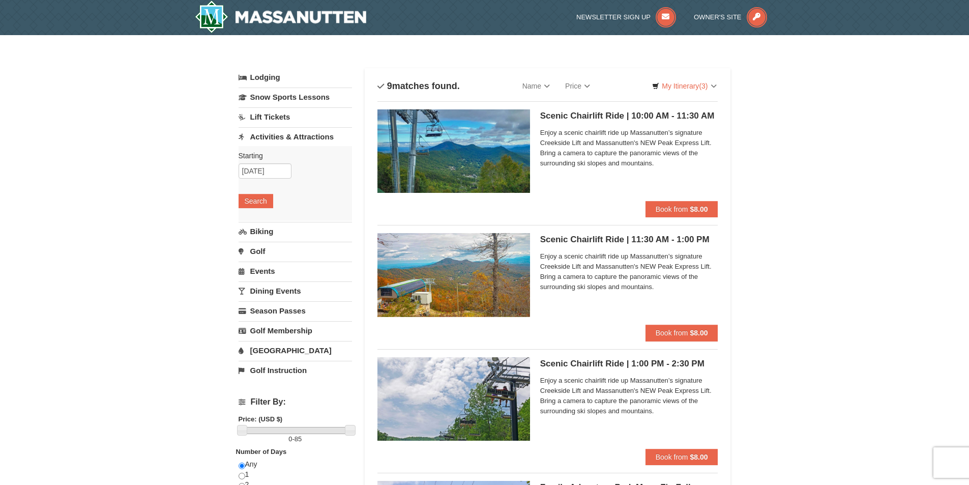
scroll to position [0, 0]
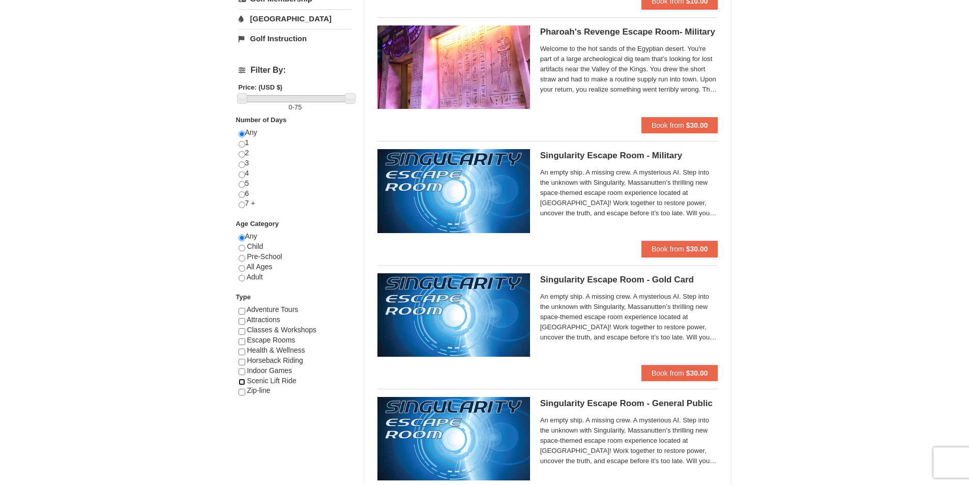
click at [241, 379] on input "checkbox" at bounding box center [242, 381] width 7 height 7
checkbox input "true"
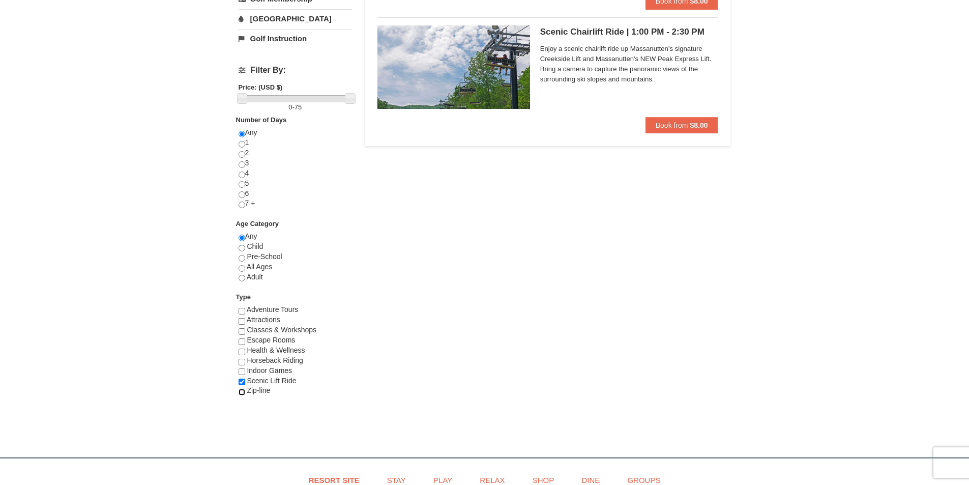
click at [240, 392] on input "checkbox" at bounding box center [242, 392] width 7 height 7
checkbox input "true"
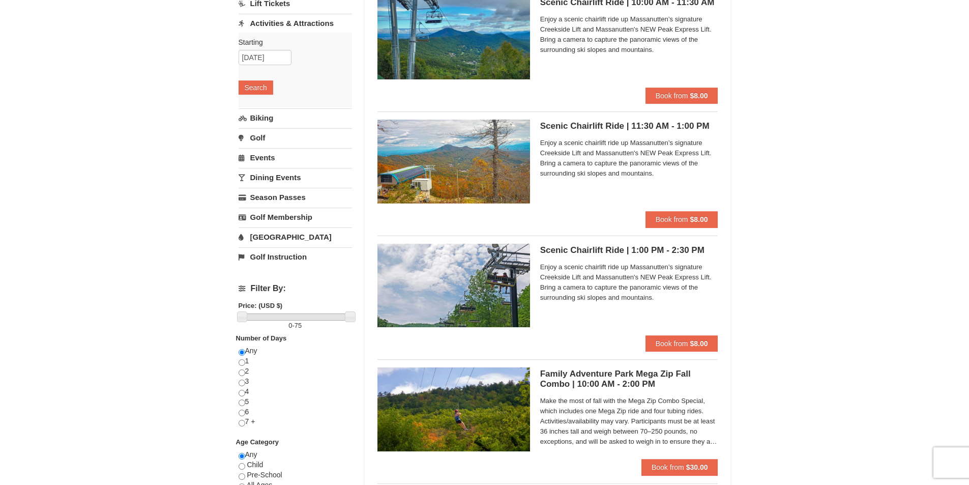
scroll to position [230, 0]
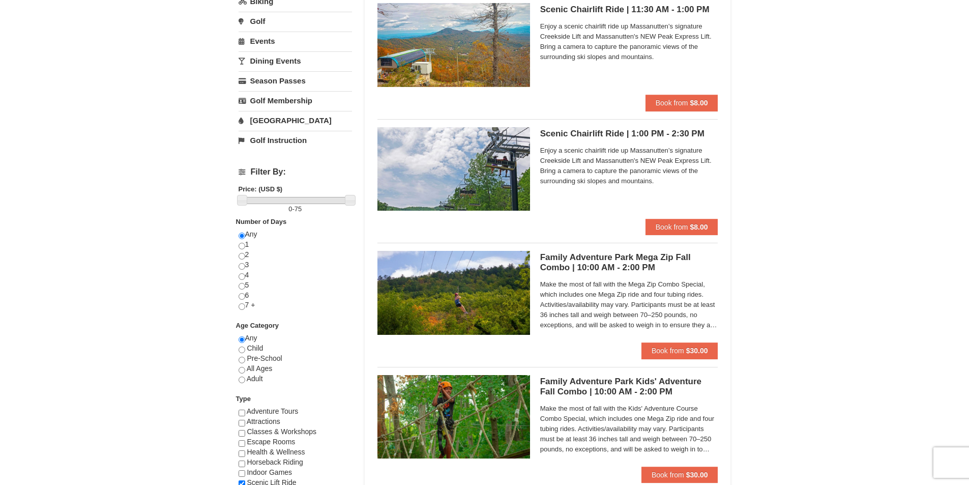
click at [799, 278] on div "× Categories List Filter My Itinerary (3) Check Out Now Zip-line $30.00 Massanu…" at bounding box center [484, 409] width 969 height 1208
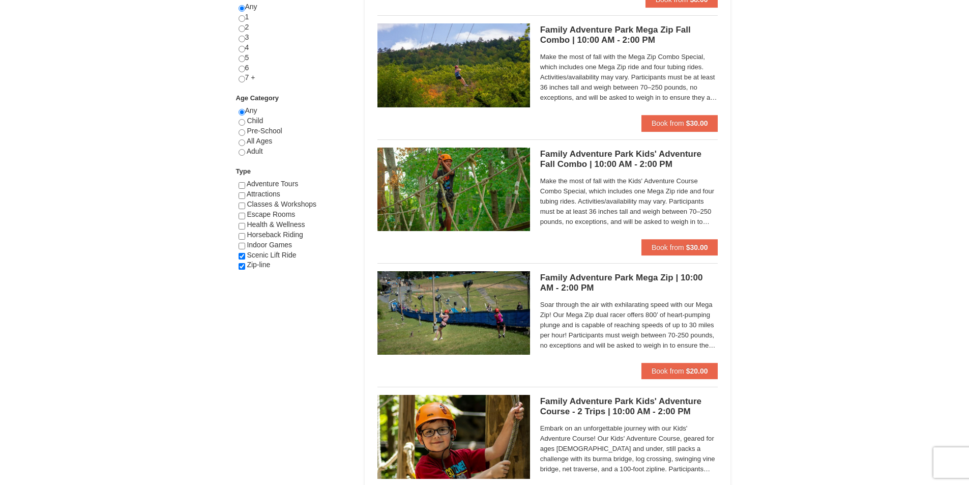
scroll to position [485, 0]
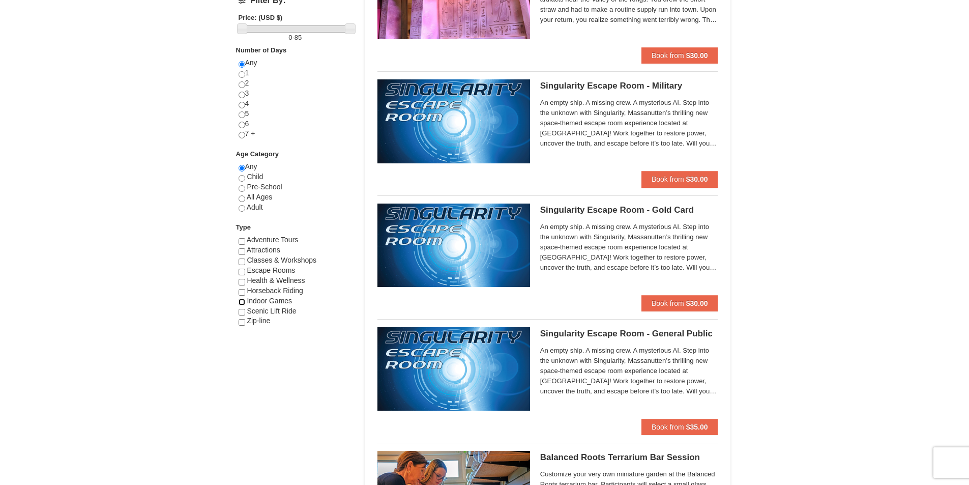
drag, startPoint x: 242, startPoint y: 304, endPoint x: 194, endPoint y: 303, distance: 47.8
click at [239, 321] on input "checkbox" at bounding box center [242, 322] width 7 height 7
checkbox input "true"
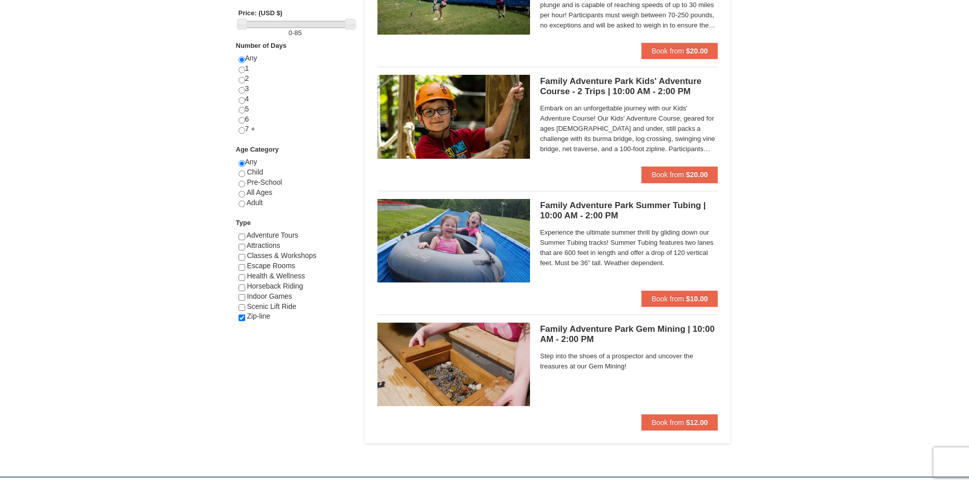
scroll to position [407, 0]
drag, startPoint x: 240, startPoint y: 305, endPoint x: 241, endPoint y: 314, distance: 9.7
click at [240, 305] on input "checkbox" at bounding box center [242, 307] width 7 height 7
checkbox input "true"
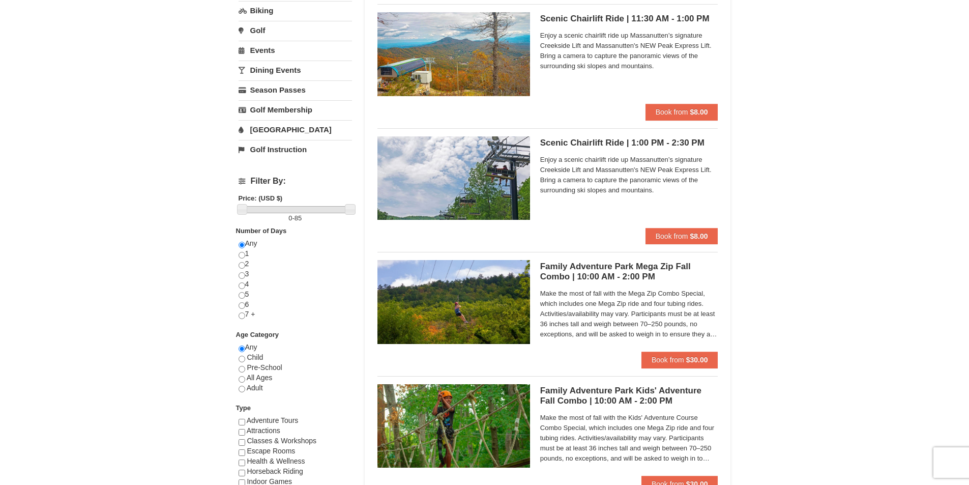
scroll to position [51, 0]
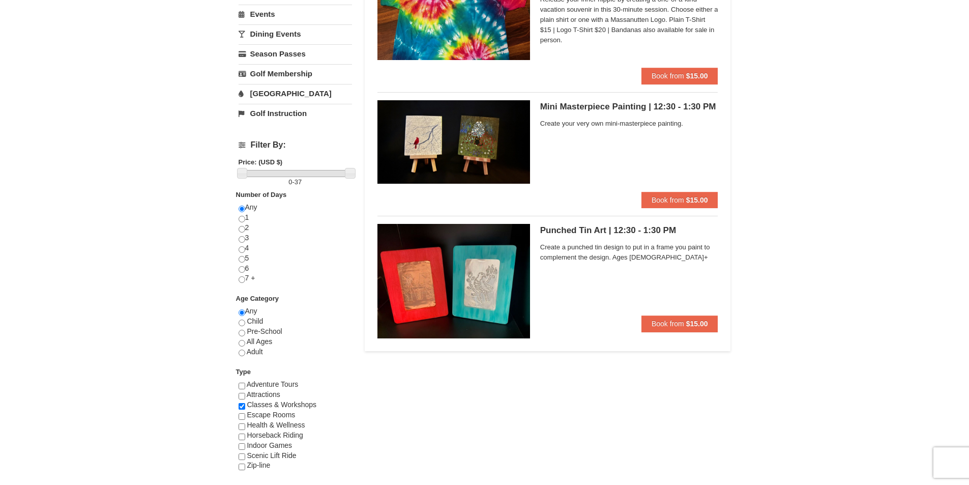
scroll to position [305, 0]
